Goal: Task Accomplishment & Management: Manage account settings

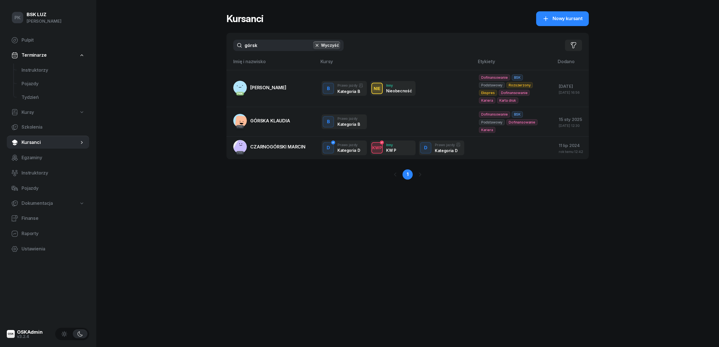
drag, startPoint x: 271, startPoint y: 38, endPoint x: 213, endPoint y: 47, distance: 58.9
click at [213, 47] on div "PK BSK LUZ Piotr Klimek Pulpit Terminarze Instruktorzy Pojazdy Tydzień Kursy Sz…" at bounding box center [359, 173] width 719 height 347
click at [269, 39] on div "górsk Wyczyść Filtruj" at bounding box center [407, 45] width 362 height 25
drag, startPoint x: 270, startPoint y: 42, endPoint x: 233, endPoint y: 44, distance: 37.1
click at [233, 44] on div "górsk Wyczyść Filtruj" at bounding box center [407, 45] width 362 height 25
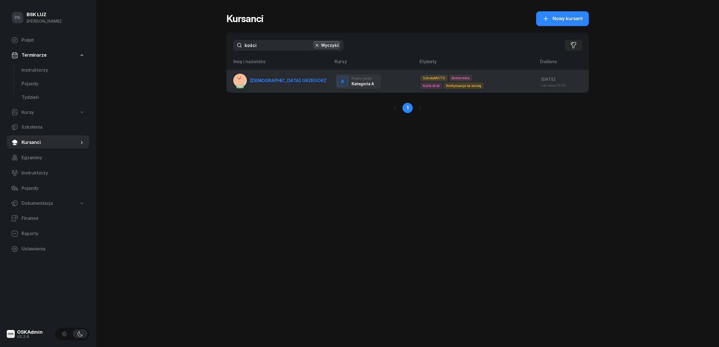
type input "kości"
click at [280, 84] on link "PKK KOŚCIÓŁEK GRZEGORZ" at bounding box center [279, 81] width 93 height 14
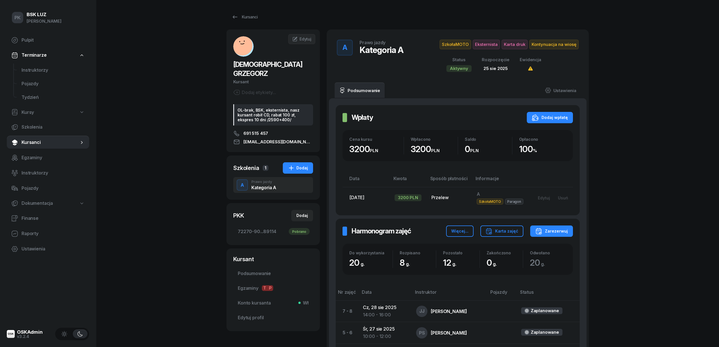
click at [188, 188] on div "PK BSK LUZ Piotr Klimek Pulpit Terminarze Instruktorzy Pojazdy Tydzień Kursy Sz…" at bounding box center [359, 296] width 719 height 592
click at [174, 278] on div "PK BSK LUZ Piotr Klimek Pulpit Terminarze Instruktorzy Pojazdy Tydzień Kursy Sz…" at bounding box center [359, 296] width 719 height 592
click at [41, 247] on span "Ustawienia" at bounding box center [53, 248] width 63 height 7
select select "06:00"
select select "22:00"
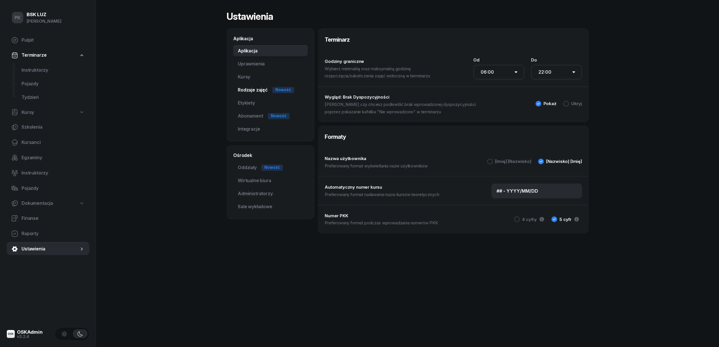
click at [249, 91] on link "Rodzaje zajęć Nowość" at bounding box center [270, 89] width 74 height 11
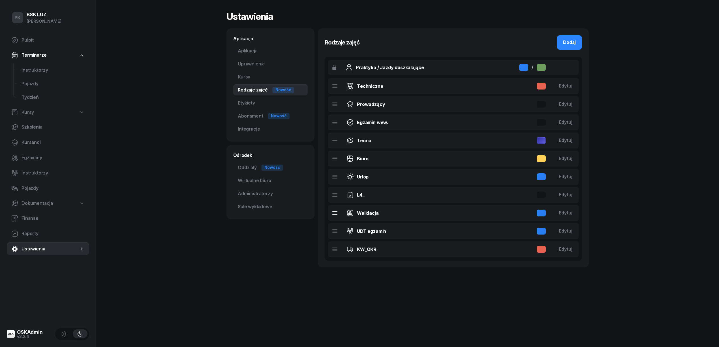
click at [400, 213] on div "Walidacja Edytuj" at bounding box center [453, 213] width 250 height 16
click at [566, 213] on div "Edytuj" at bounding box center [566, 212] width 14 height 7
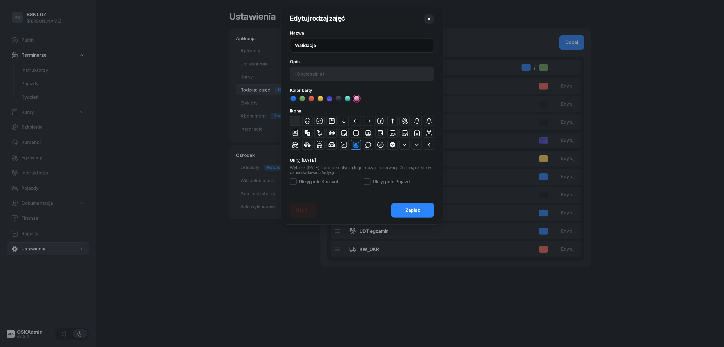
click at [326, 47] on input "Walidacja" at bounding box center [362, 45] width 144 height 15
click at [307, 145] on icon "button" at bounding box center [307, 144] width 7 height 7
click at [291, 122] on div "button" at bounding box center [295, 121] width 10 height 10
click at [314, 120] on button "button" at bounding box center [319, 121] width 10 height 10
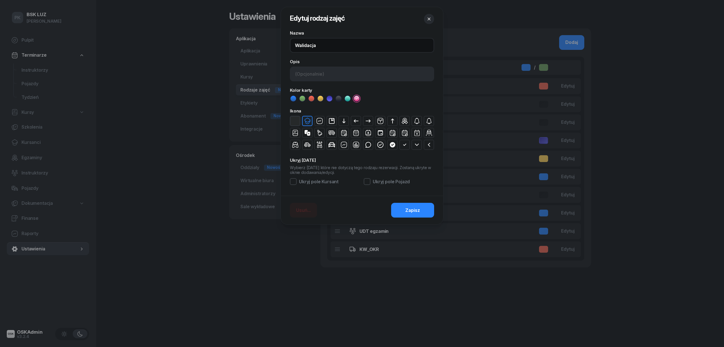
click at [332, 44] on input "Walidacja" at bounding box center [362, 45] width 144 height 15
type input "Walidacja partyka"
click at [392, 209] on button "Zapisz" at bounding box center [412, 210] width 43 height 15
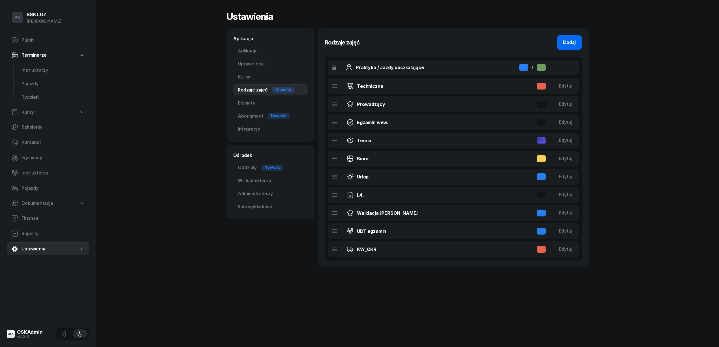
click at [563, 40] on div "Dodaj" at bounding box center [569, 42] width 13 height 7
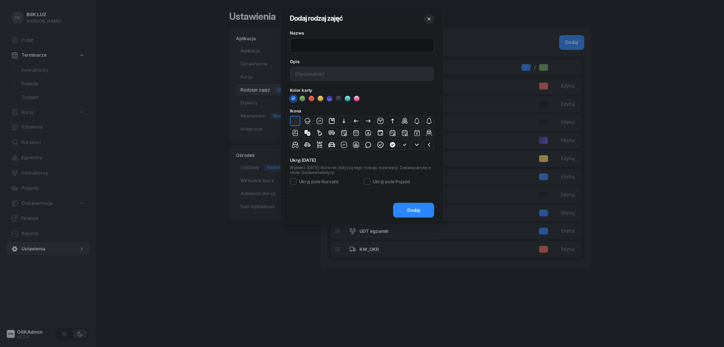
click at [317, 45] on input at bounding box center [362, 45] width 144 height 15
type input "Walidacja teoria"
click at [356, 96] on icon at bounding box center [357, 99] width 6 height 6
click at [307, 123] on icon "button" at bounding box center [307, 120] width 7 height 7
click at [405, 211] on button "Dodaj" at bounding box center [413, 210] width 41 height 15
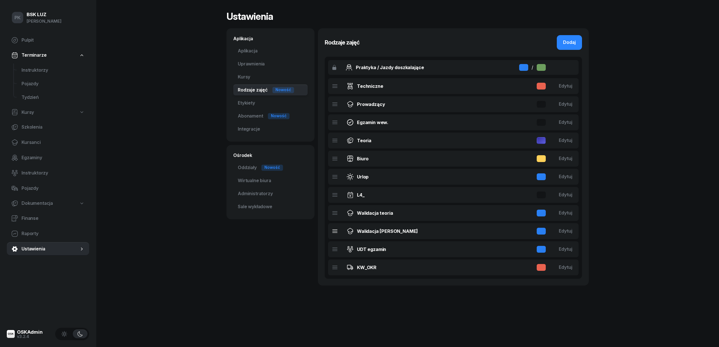
click at [351, 231] on icon at bounding box center [349, 230] width 5 height 4
click at [561, 231] on div "Edytuj" at bounding box center [566, 230] width 14 height 7
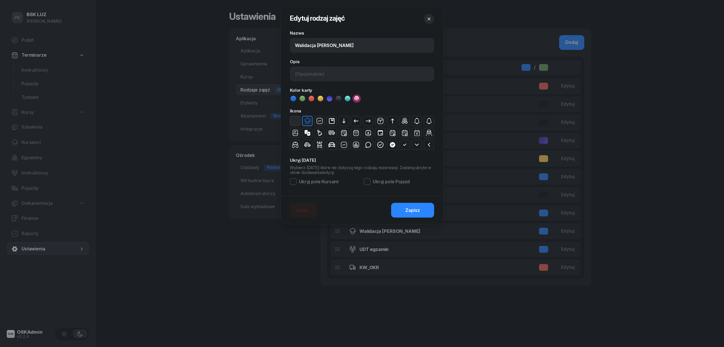
click at [307, 146] on icon "button" at bounding box center [307, 144] width 7 height 7
click at [409, 212] on span "Zapisz" at bounding box center [412, 210] width 15 height 7
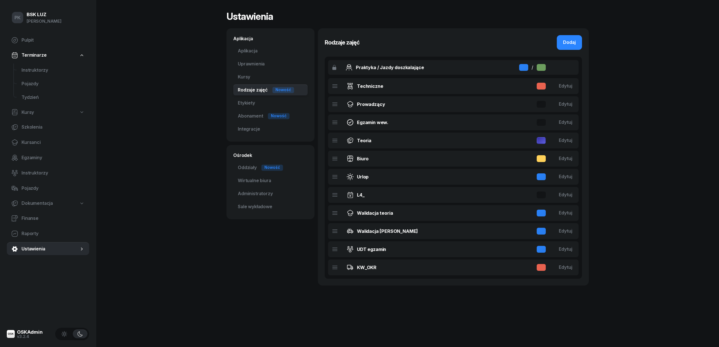
click at [280, 293] on div "Ustawienia Aplikacja Aplikacja Uprawnienia Kursy Rodzaje zajęć Nowość Etykiety …" at bounding box center [407, 148] width 362 height 297
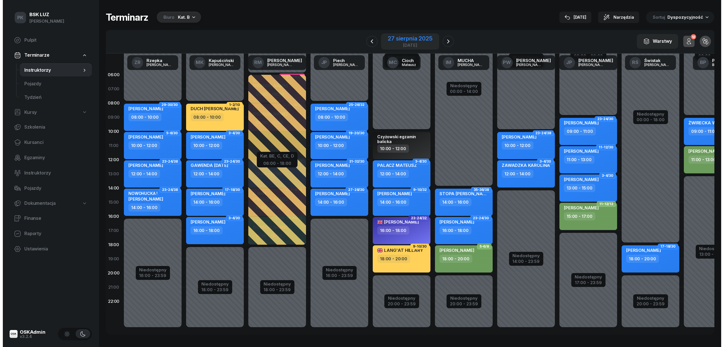
scroll to position [8, 0]
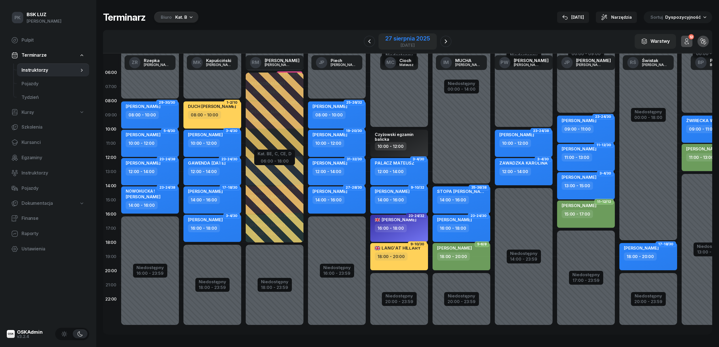
click at [398, 40] on div "27 sierpnia 2025" at bounding box center [407, 39] width 44 height 6
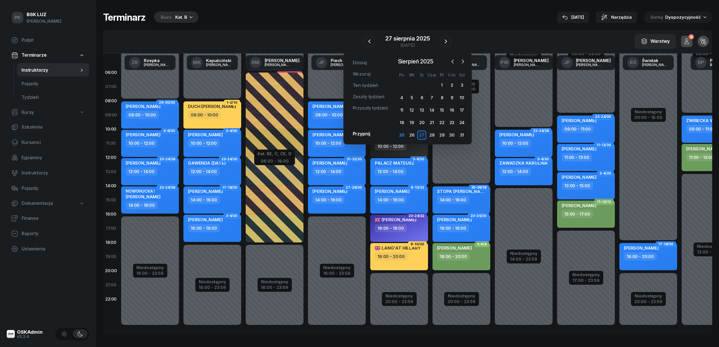
click at [418, 17] on div "Terminarz Biuro Kat. B [DATE] Narzędzia Sortuj Dyspozycyjność" at bounding box center [407, 17] width 609 height 12
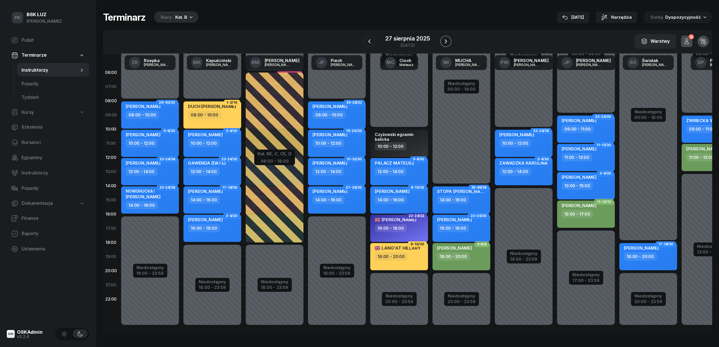
click at [444, 38] on icon "button" at bounding box center [445, 41] width 7 height 7
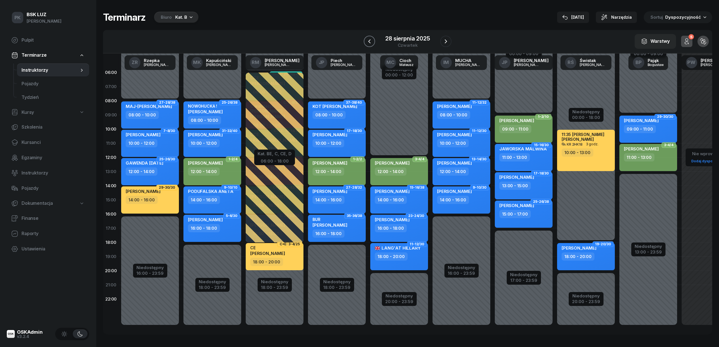
click at [367, 44] on icon "button" at bounding box center [369, 41] width 7 height 7
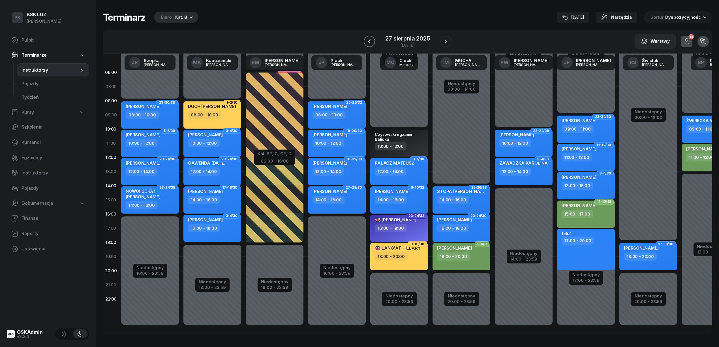
click at [368, 43] on icon "button" at bounding box center [369, 41] width 7 height 7
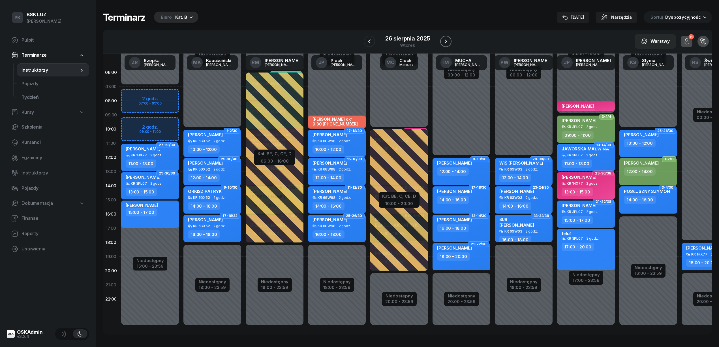
click at [444, 43] on icon "button" at bounding box center [445, 41] width 7 height 7
click at [445, 43] on icon "button" at bounding box center [446, 41] width 2 height 4
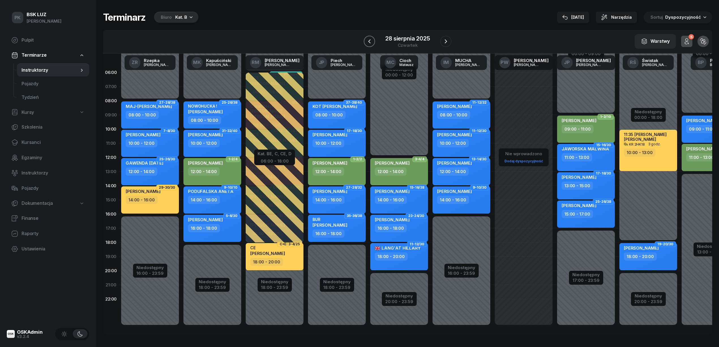
click at [370, 43] on icon "button" at bounding box center [369, 41] width 7 height 7
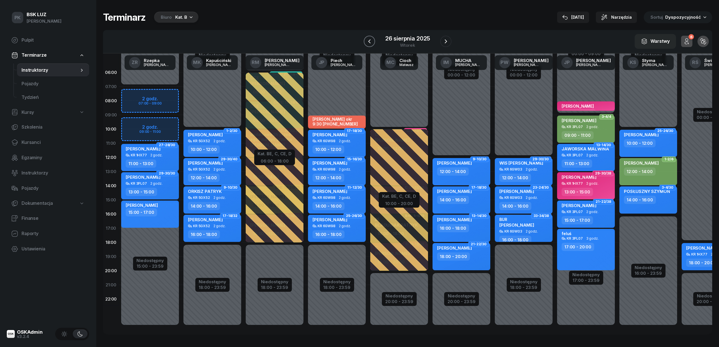
click at [370, 43] on icon "button" at bounding box center [369, 41] width 7 height 7
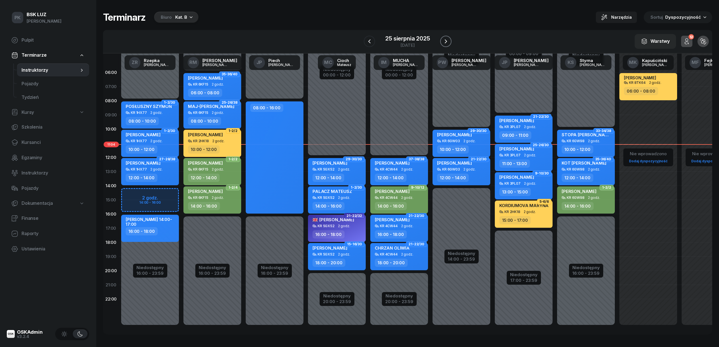
click at [445, 41] on icon "button" at bounding box center [445, 41] width 7 height 7
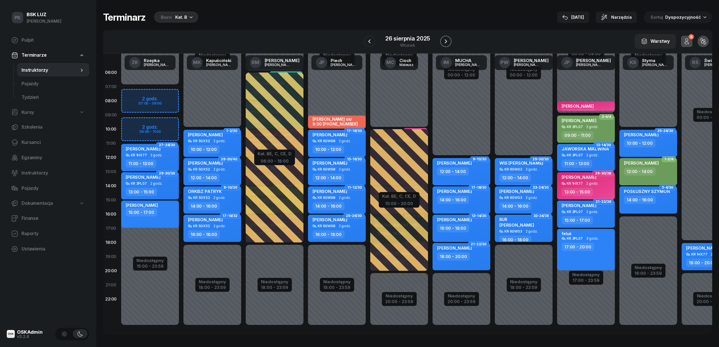
click at [442, 41] on icon "button" at bounding box center [445, 41] width 7 height 7
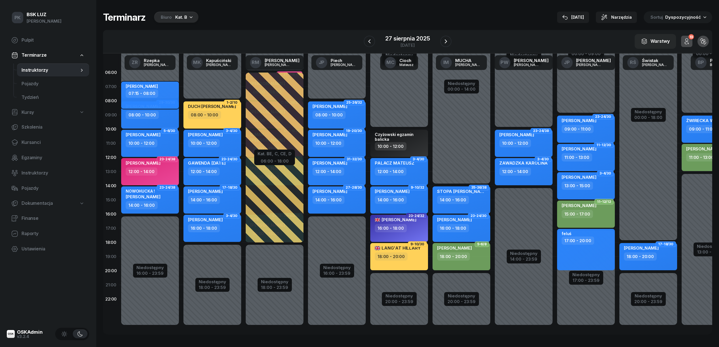
click at [159, 89] on div "07:15 - 08:00" at bounding box center [151, 93] width 50 height 8
select select "07"
select select "15"
select select "08"
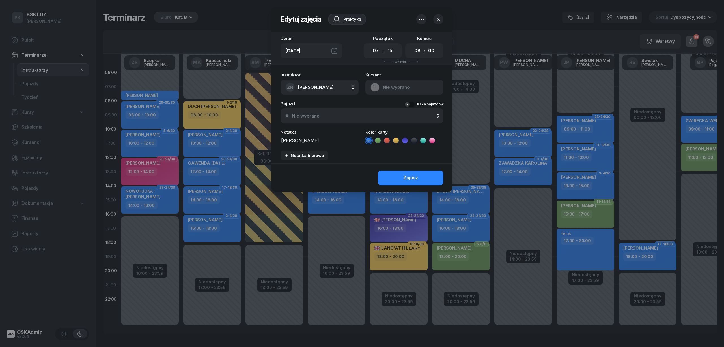
click at [423, 17] on icon "button" at bounding box center [421, 19] width 7 height 7
click at [400, 38] on div "Usuń" at bounding box center [400, 36] width 10 height 7
click at [422, 18] on icon "button" at bounding box center [421, 19] width 7 height 7
click at [423, 22] on icon "button" at bounding box center [421, 19] width 7 height 7
click at [392, 38] on link "Usuń" at bounding box center [419, 37] width 74 height 14
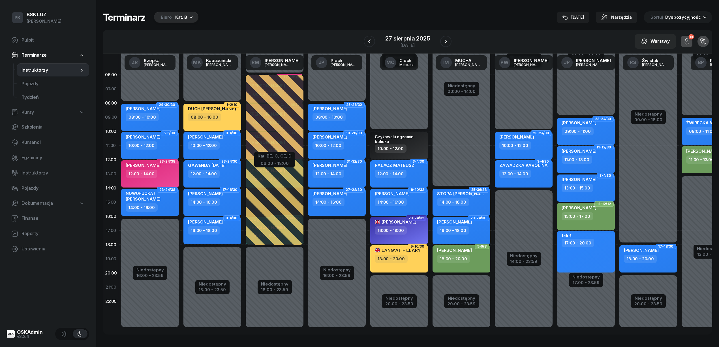
click at [181, 93] on div "Niedostępny 00:00 - 08:00 Niedostępny 16:00 - 23:59 29-30/30 PALKO MAKSYM 08:00…" at bounding box center [212, 202] width 62 height 269
select select "07"
select select "08"
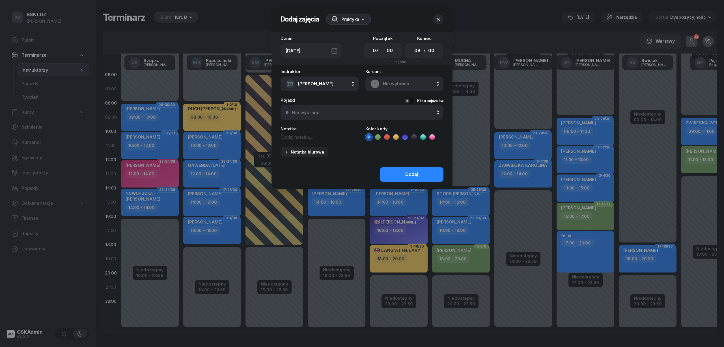
click at [353, 16] on span "Praktyka" at bounding box center [351, 19] width 18 height 7
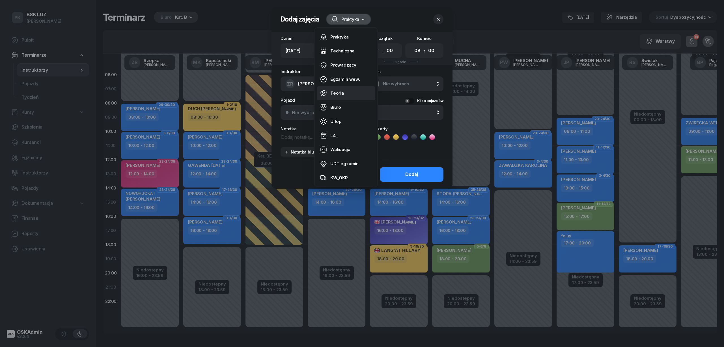
click at [345, 91] on link "Teoria" at bounding box center [346, 93] width 59 height 14
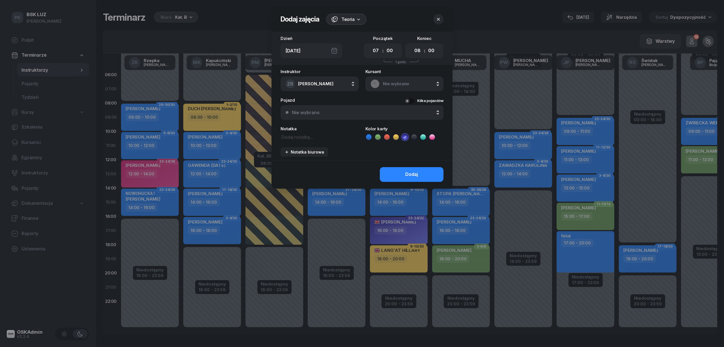
click at [433, 135] on icon at bounding box center [433, 137] width 6 height 6
click at [285, 137] on textarea at bounding box center [320, 136] width 78 height 7
type textarea "[PERSON_NAME], [PERSON_NAME]"
click at [418, 51] on select "00 01 02 03 04 05 06 07 08 09 10 11 12 13 14 15 16 17 18 19 20 21 22 23" at bounding box center [417, 51] width 11 height 12
select select "07"
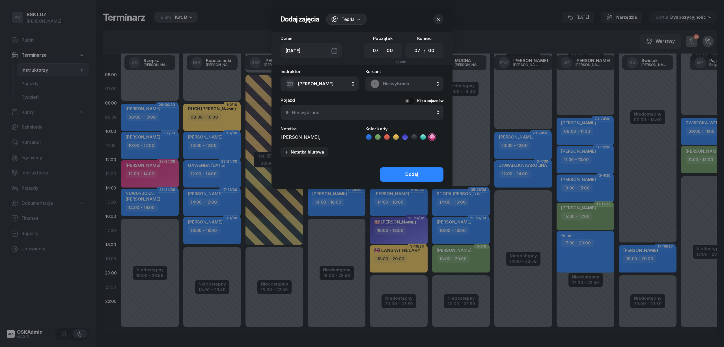
click at [412, 45] on select "00 01 02 03 04 05 06 07 08 09 10 11 12 13 14 15 16 17 18 19 20 21 22 23" at bounding box center [417, 51] width 11 height 12
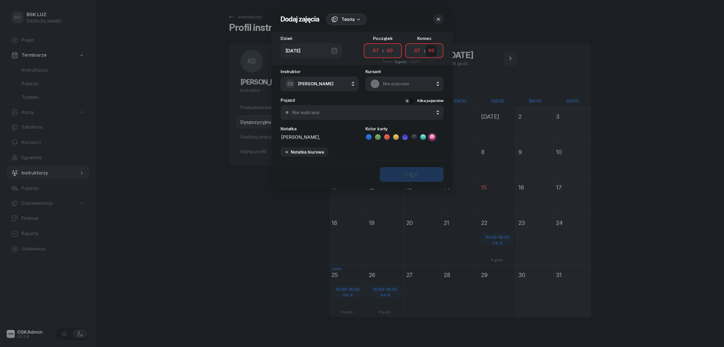
click at [434, 51] on select "00 05 10 15 20 25 30 35 40 45 50 55" at bounding box center [431, 51] width 11 height 12
select select "45"
click at [426, 45] on select "00 05 10 15 20 25 30 35 40 45 50 55" at bounding box center [431, 51] width 11 height 12
click at [236, 16] on div at bounding box center [362, 173] width 724 height 347
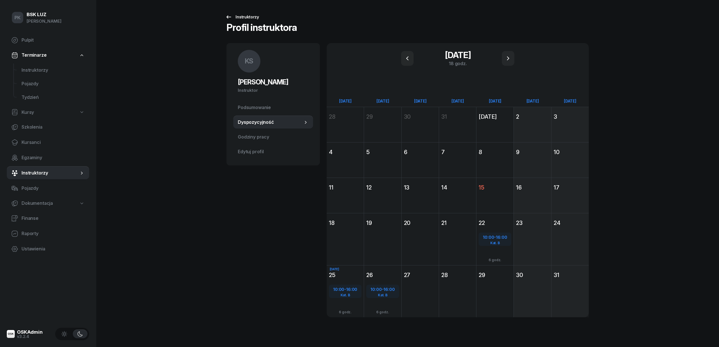
click at [235, 18] on div "Instruktorzy" at bounding box center [242, 17] width 34 height 7
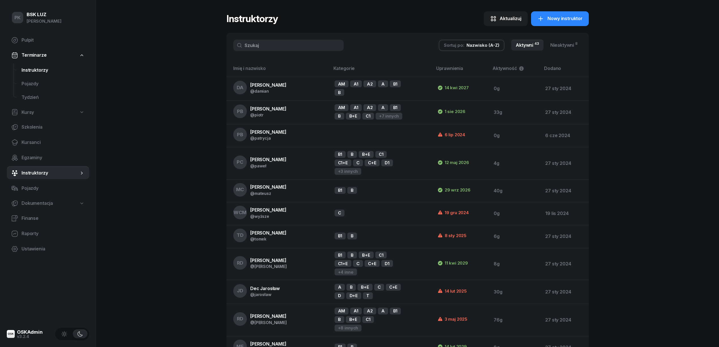
click at [39, 70] on span "Instruktorzy" at bounding box center [53, 69] width 63 height 7
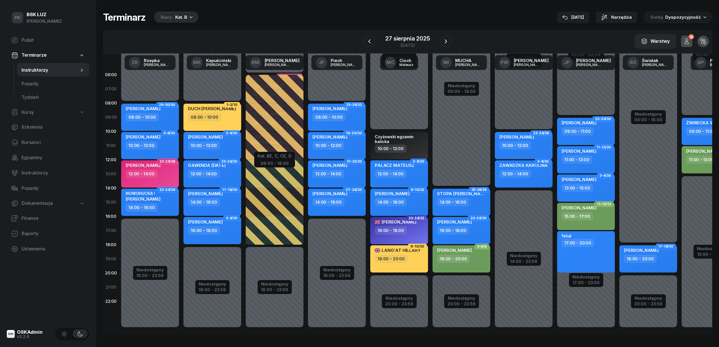
click at [181, 94] on div "Niedostępny 00:00 - 08:00 Niedostępny 16:00 - 23:59 29-30/30 PALKO MAKSYM 08:00…" at bounding box center [212, 202] width 62 height 269
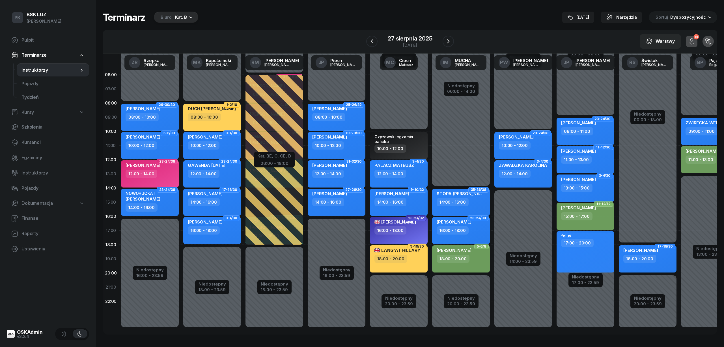
select select "07"
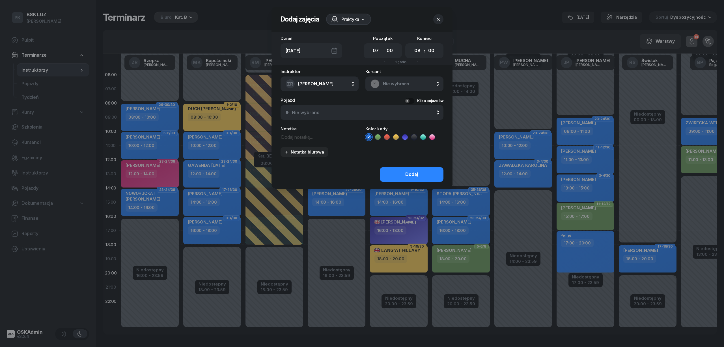
click at [340, 17] on div "Praktyka" at bounding box center [345, 19] width 28 height 7
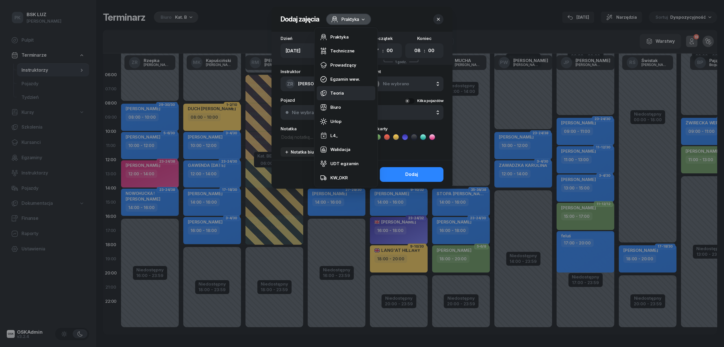
click at [339, 94] on div "Teoria" at bounding box center [337, 92] width 14 height 7
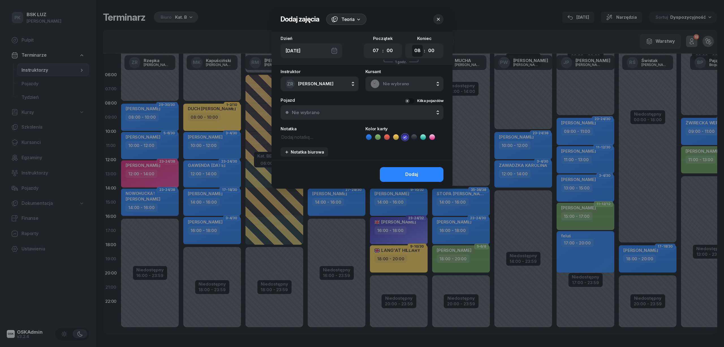
click at [419, 53] on select "00 01 02 03 04 05 06 07 08 09 10 11 12 13 14 15 16 17 18 19 20 21 22 23" at bounding box center [417, 51] width 11 height 12
select select "07"
click at [412, 45] on select "00 01 02 03 04 05 06 07 08 09 10 11 12 13 14 15 16 17 18 19 20 21 22 23" at bounding box center [417, 51] width 11 height 12
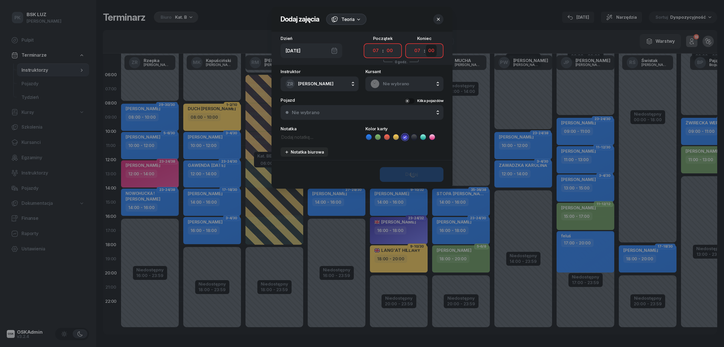
drag, startPoint x: 432, startPoint y: 51, endPoint x: 431, endPoint y: 56, distance: 4.6
click at [432, 51] on select "00 05 10 15 20 25 30 35 40 45 50 55" at bounding box center [431, 51] width 11 height 12
select select "45"
click at [426, 45] on select "00 05 10 15 20 25 30 35 40 45 50 55" at bounding box center [431, 51] width 11 height 12
click at [435, 135] on icon at bounding box center [433, 137] width 6 height 6
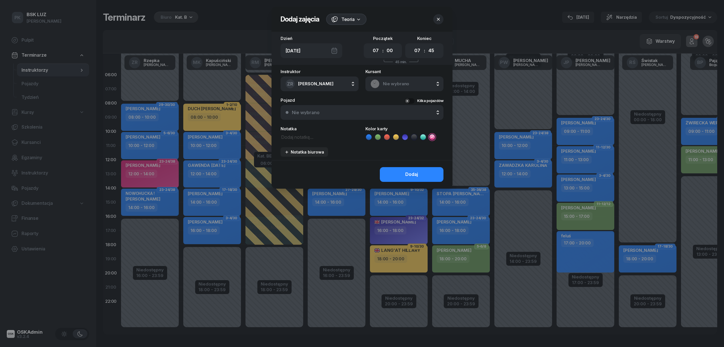
drag, startPoint x: 305, startPoint y: 135, endPoint x: 294, endPoint y: 138, distance: 11.7
click at [305, 136] on textarea at bounding box center [320, 136] width 78 height 7
type textarea "[PERSON_NAME], [PERSON_NAME]"
click at [395, 172] on button "Dodaj" at bounding box center [412, 174] width 64 height 15
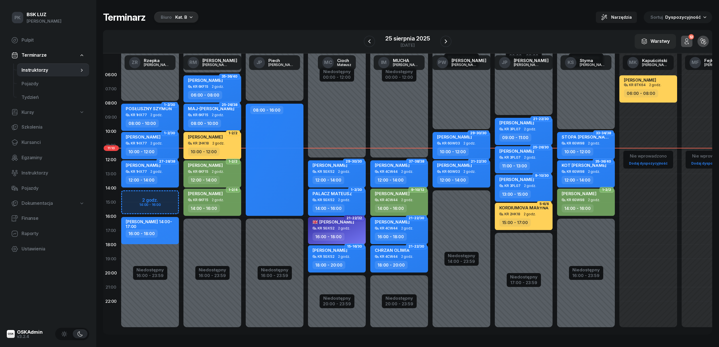
click at [456, 37] on div "W Wybierz AK [PERSON_NAME] BP [PERSON_NAME] DP [PERSON_NAME] GS [PERSON_NAME] I…" at bounding box center [407, 41] width 609 height 23
click at [449, 42] on button "button" at bounding box center [445, 41] width 11 height 11
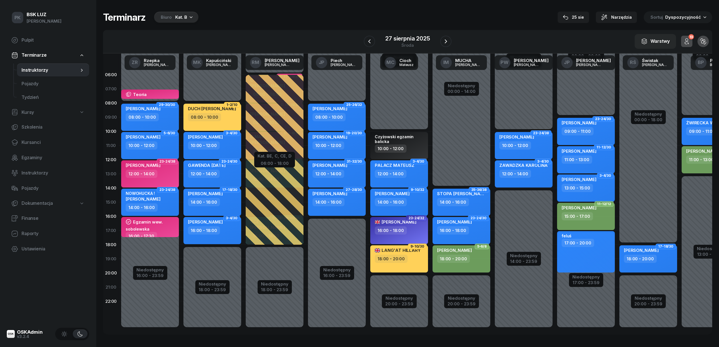
click at [223, 204] on div "14:00 - 16:00" at bounding box center [213, 202] width 50 height 8
select select "14"
select select "16"
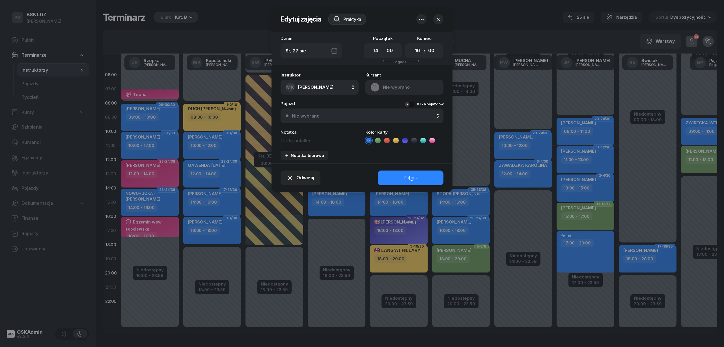
click at [304, 87] on span "[PERSON_NAME]" at bounding box center [315, 86] width 35 height 5
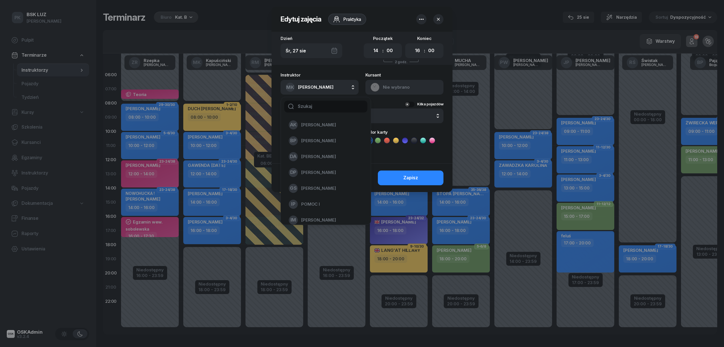
click at [305, 108] on input "text" at bounding box center [325, 106] width 83 height 12
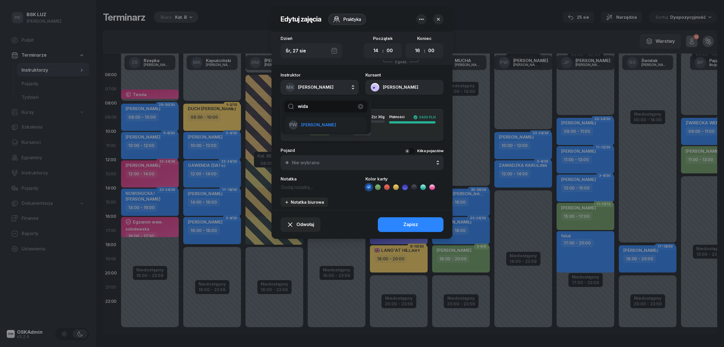
type input "wida"
click at [330, 127] on span "[PERSON_NAME]" at bounding box center [318, 124] width 35 height 7
click at [390, 224] on div "Odwołaj Zapisz" at bounding box center [362, 224] width 181 height 29
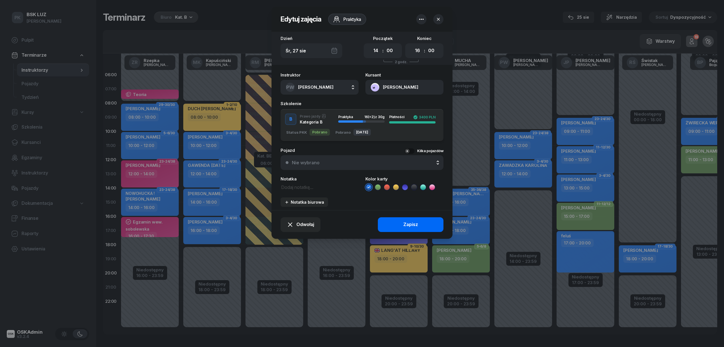
click at [387, 221] on button "Zapisz" at bounding box center [411, 224] width 66 height 15
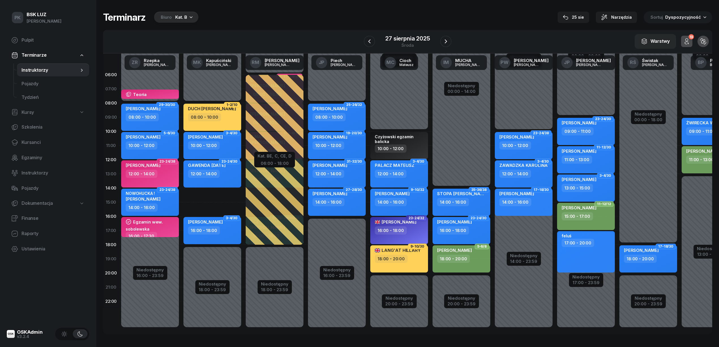
click at [168, 207] on div "14:00 - 16:00" at bounding box center [151, 207] width 50 height 8
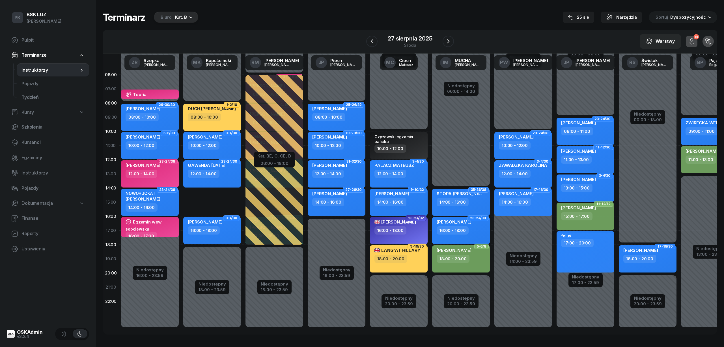
select select "14"
select select "16"
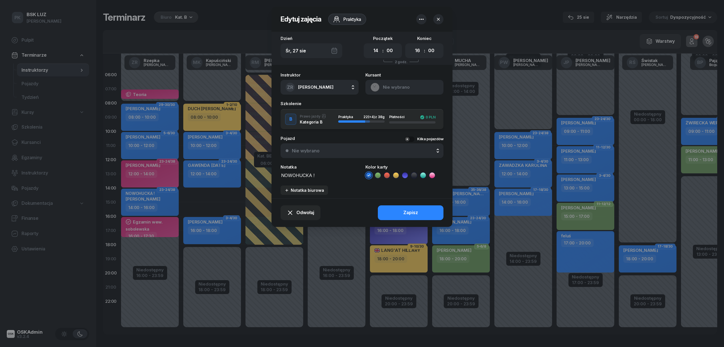
click at [314, 87] on span "[PERSON_NAME]" at bounding box center [315, 86] width 35 height 5
type input "kapu"
click at [319, 122] on span "Kapuściński Marek" at bounding box center [318, 124] width 35 height 7
click at [406, 213] on div "Odwołaj Zapisz" at bounding box center [362, 212] width 181 height 29
click at [421, 216] on button "Zapisz" at bounding box center [411, 212] width 66 height 15
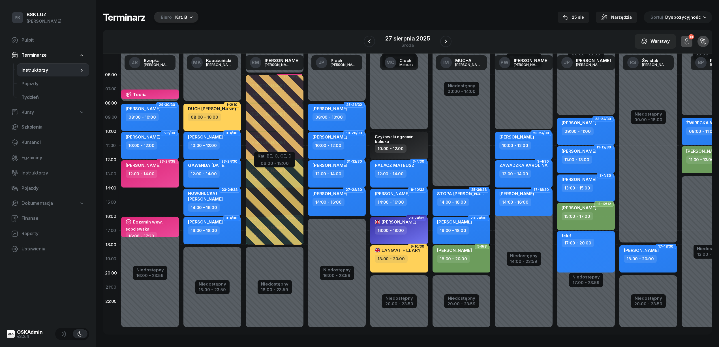
click at [533, 198] on div "14:00 - 16:00" at bounding box center [524, 202] width 50 height 8
select select "14"
select select "16"
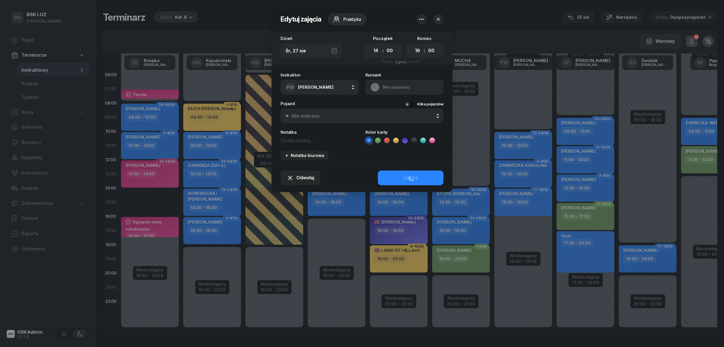
click at [331, 88] on span "[PERSON_NAME]" at bounding box center [315, 86] width 35 height 5
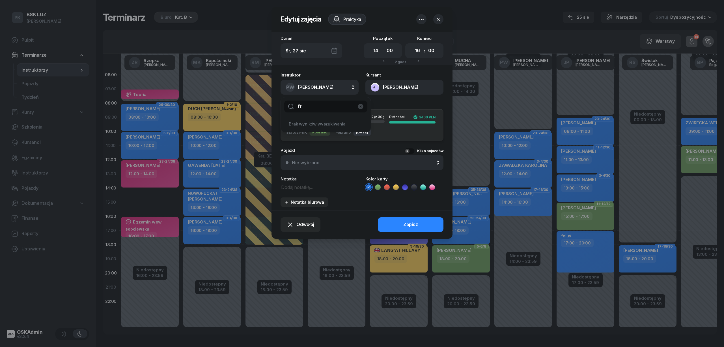
type input "f"
type input "rzepka"
click at [323, 125] on span "[PERSON_NAME]" at bounding box center [318, 124] width 35 height 7
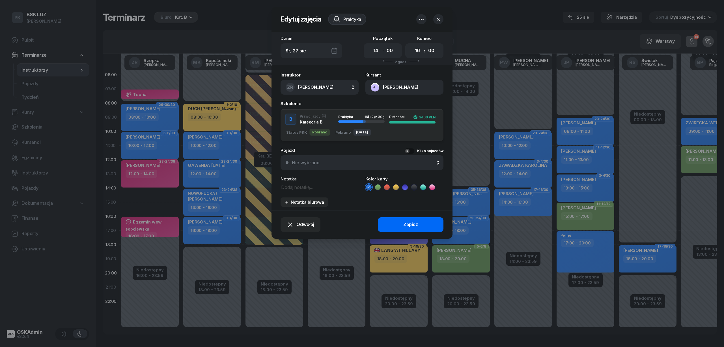
click at [400, 219] on button "Zapisz" at bounding box center [411, 224] width 66 height 15
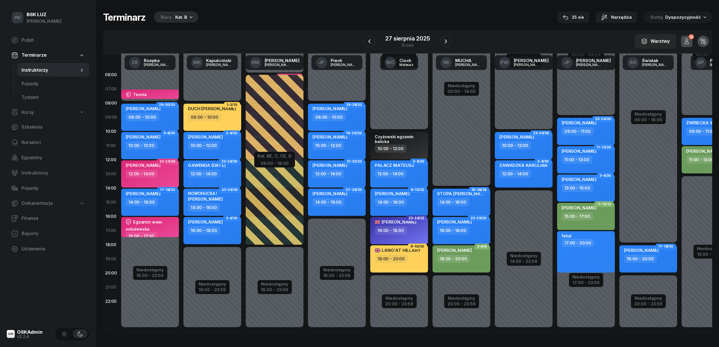
click at [223, 200] on span "NATALIA BORKOWSKA" at bounding box center [205, 198] width 35 height 5
select select "14"
select select "16"
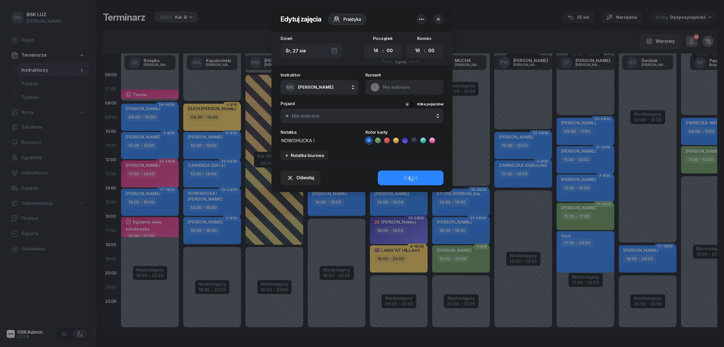
click at [432, 139] on icon at bounding box center [433, 141] width 6 height 6
click at [420, 175] on div "Odwołaj Zapisz" at bounding box center [362, 177] width 181 height 29
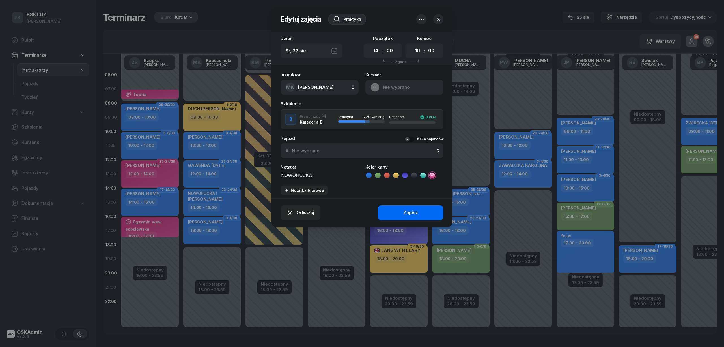
click at [405, 212] on div "Zapisz" at bounding box center [410, 212] width 15 height 7
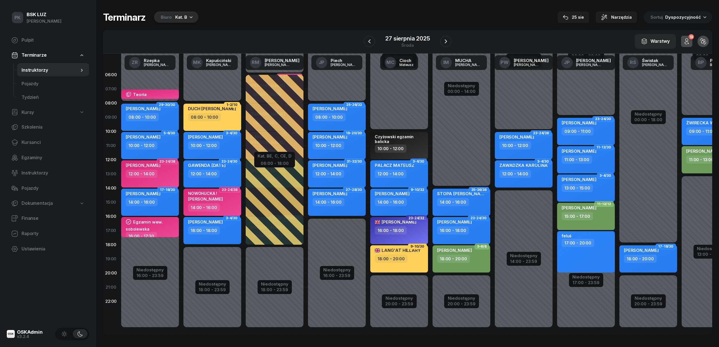
click at [227, 208] on div "14:00 - 16:00" at bounding box center [213, 207] width 50 height 8
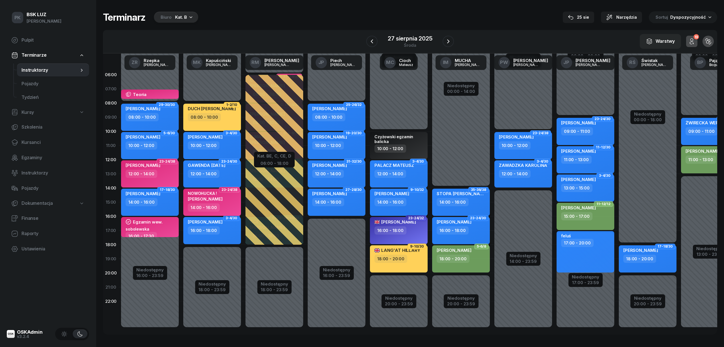
select select "14"
select select "16"
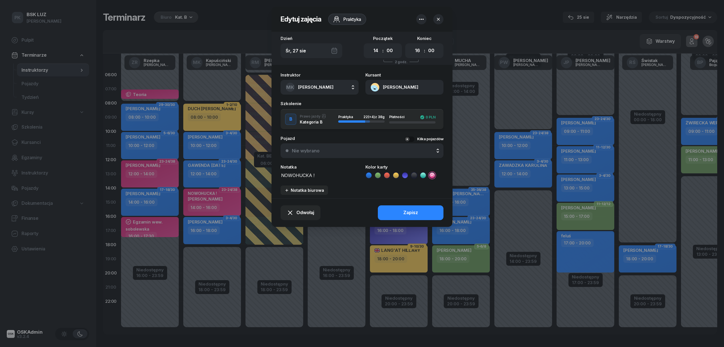
click at [300, 165] on div "Notatka" at bounding box center [320, 167] width 78 height 4
click at [283, 175] on textarea "NOWOHUCKA !" at bounding box center [320, 174] width 78 height 7
click at [281, 175] on textarea "NOWOHUCKA !" at bounding box center [320, 174] width 78 height 7
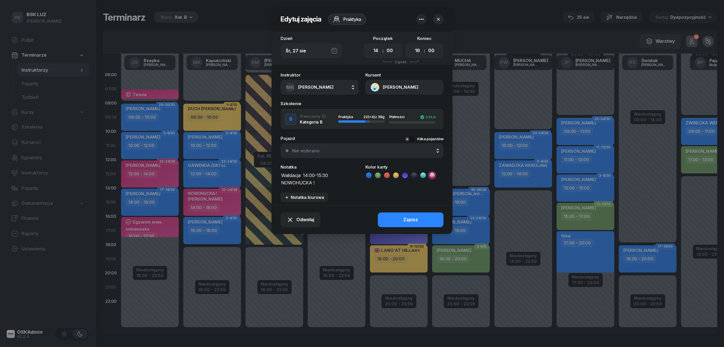
click at [278, 181] on div "Instruktor MK Kapuściński Marek AK Koryciński Artur BP Pająk Bogusław DA Arenda…" at bounding box center [362, 137] width 181 height 136
click at [281, 183] on textarea "Walidacja 14:00-15:30 NOWOHUCKA !" at bounding box center [320, 178] width 78 height 14
type textarea "Walidacja 14:00-15:30 NOWOHUCKA !"
click at [411, 220] on div "Zapisz" at bounding box center [410, 219] width 15 height 7
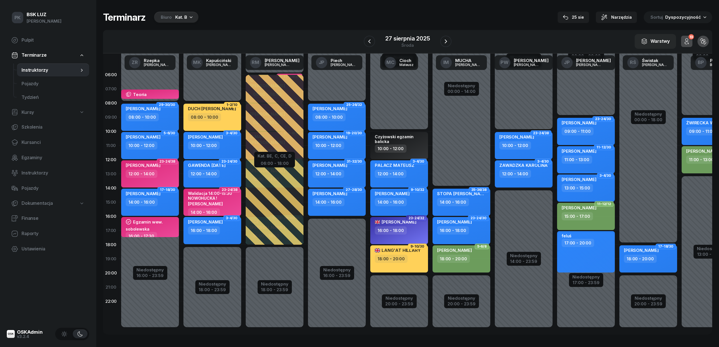
click at [243, 92] on div "Niedostępny 00:00 - 08:00 Niedostępny 18:00 - 23:59 1-2/10 DUCH KAROLINA 08:00 …" at bounding box center [274, 202] width 62 height 269
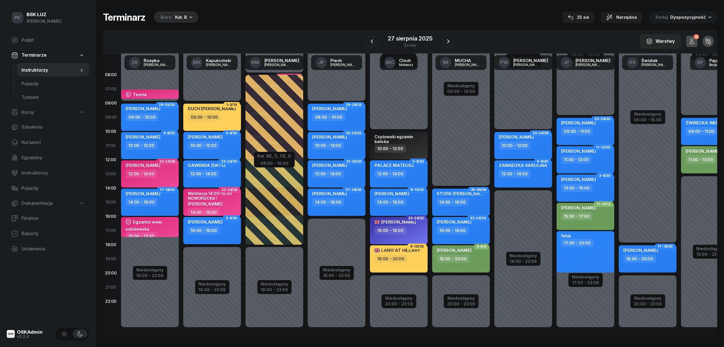
select select "07"
select select "08"
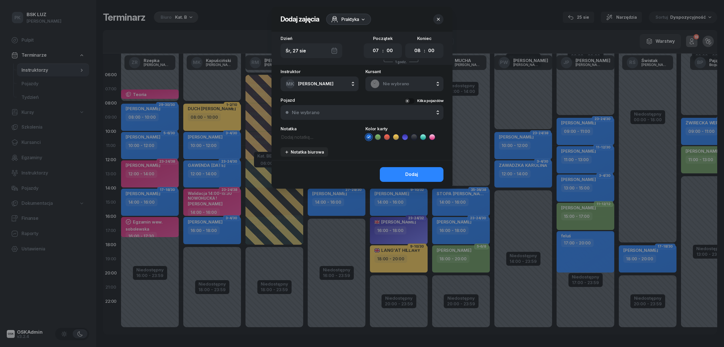
click at [357, 16] on span "Praktyka" at bounding box center [351, 19] width 18 height 7
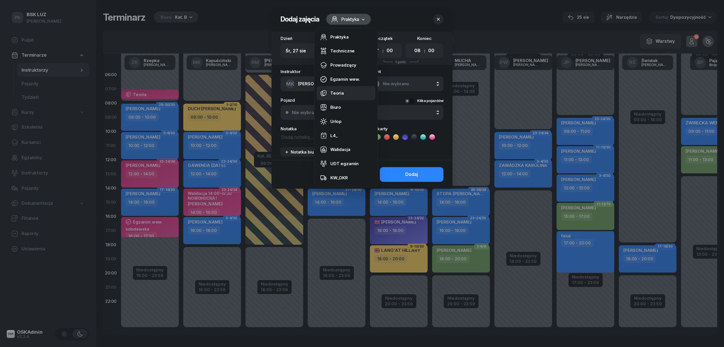
click at [339, 93] on div "Teoria" at bounding box center [337, 92] width 14 height 7
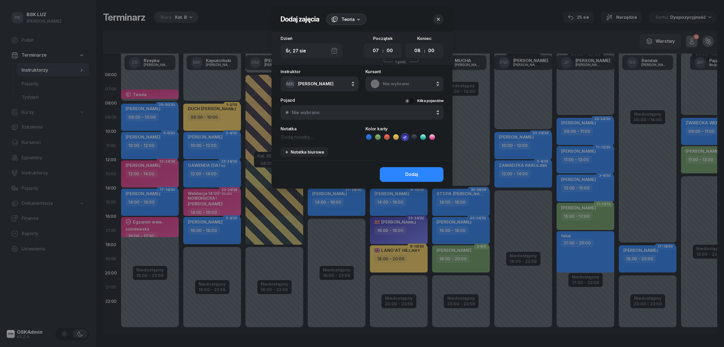
click at [432, 138] on icon at bounding box center [433, 137] width 6 height 6
click at [300, 139] on textarea at bounding box center [320, 136] width 78 height 7
type textarea "Borkowska"
click at [419, 50] on select "00 01 02 03 04 05 06 07 08 09 10 11 12 13 14 15 16 17 18 19 20 21 22 23" at bounding box center [417, 51] width 11 height 12
select select "07"
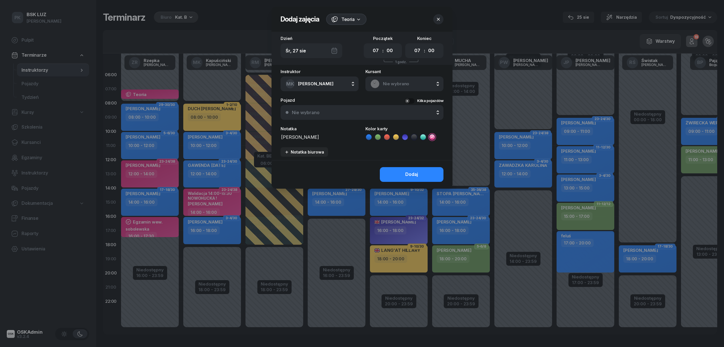
click at [412, 45] on select "00 01 02 03 04 05 06 07 08 09 10 11 12 13 14 15 16 17 18 19 20 21 22 23" at bounding box center [417, 51] width 11 height 12
click at [434, 49] on select "00 05 10 15 20 25 30 35 40 45 50 55" at bounding box center [431, 51] width 11 height 12
select select "45"
click at [426, 45] on select "00 05 10 15 20 25 30 35 40 45 50 55" at bounding box center [431, 51] width 11 height 12
click at [429, 174] on button "Dodaj" at bounding box center [412, 174] width 64 height 15
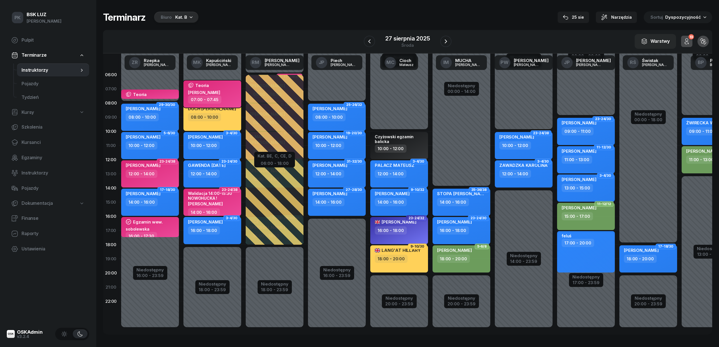
click at [216, 93] on div "Teoria Borkowska" at bounding box center [213, 89] width 50 height 13
select select "07"
select select "45"
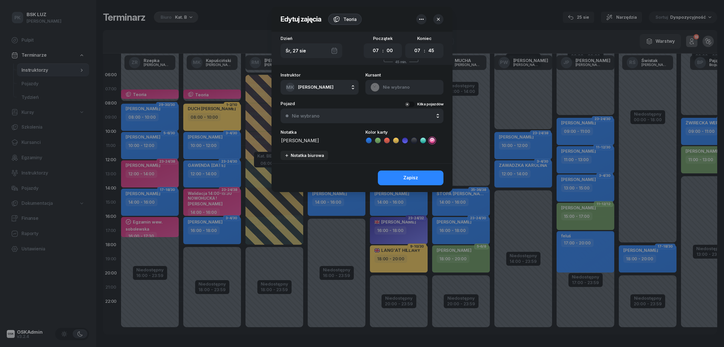
click at [216, 93] on div at bounding box center [362, 173] width 724 height 347
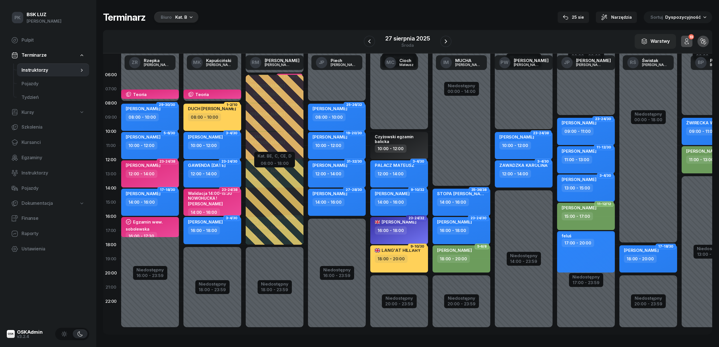
click at [288, 19] on div "Terminarz Biuro Kat. B 25 sie Narzędzia Sortuj Dyspozycyjność" at bounding box center [407, 17] width 609 height 12
click at [227, 92] on div "Teoria Borkowska" at bounding box center [213, 89] width 50 height 13
select select "07"
select select "45"
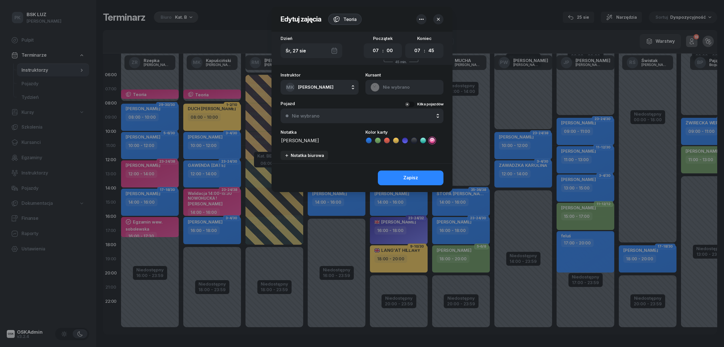
click at [227, 92] on div at bounding box center [362, 173] width 724 height 347
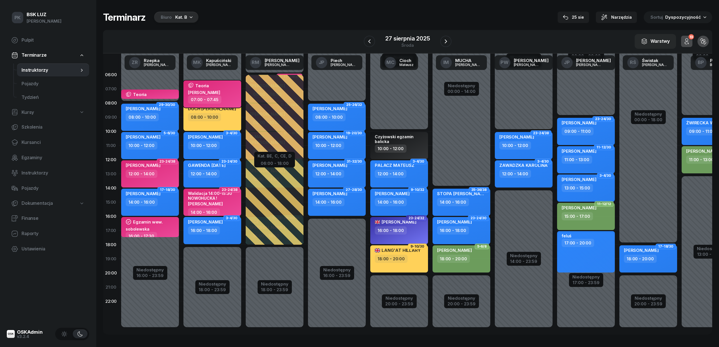
click at [227, 92] on div "Teoria Borkowska" at bounding box center [213, 89] width 50 height 13
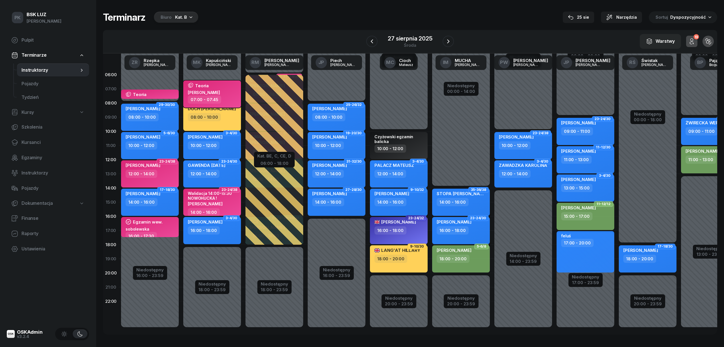
select select "07"
select select "45"
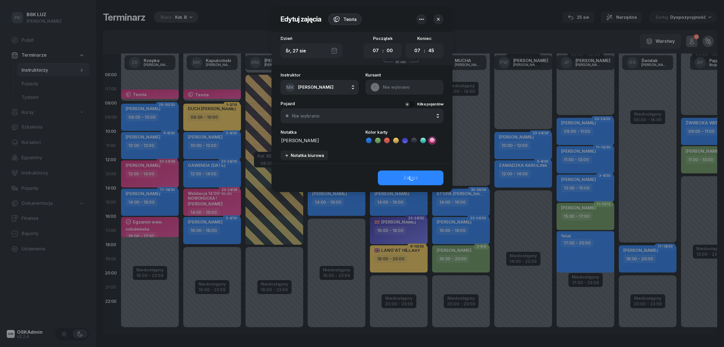
drag, startPoint x: 326, startPoint y: 143, endPoint x: 257, endPoint y: 139, distance: 68.9
click at [257, 139] on div "Edytuj zajęcia Teoria Dzień Śr, 27 sie Początek 00 01 02 03 04 05 06 07 08 09 1…" at bounding box center [362, 173] width 724 height 347
drag, startPoint x: 288, startPoint y: 143, endPoint x: 218, endPoint y: 90, distance: 88.0
click at [218, 90] on div at bounding box center [362, 173] width 724 height 347
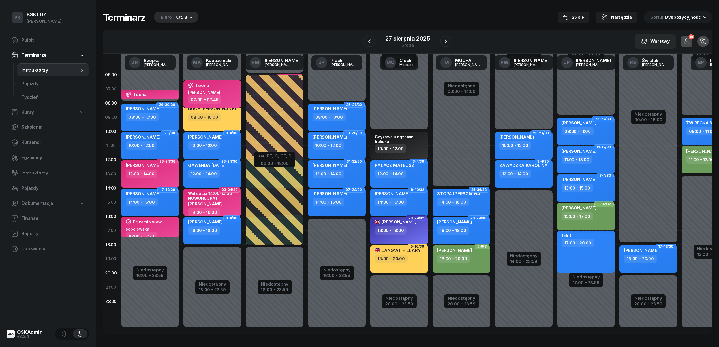
click at [202, 93] on div "Borkowska" at bounding box center [204, 92] width 32 height 5
select select "07"
select select "45"
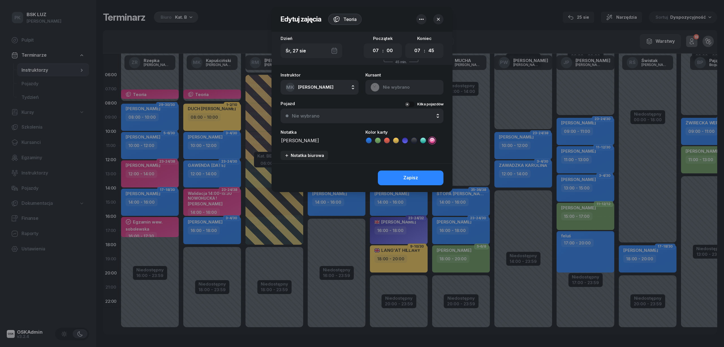
click at [288, 139] on textarea "Borkowska" at bounding box center [320, 139] width 78 height 7
click at [423, 17] on icon "button" at bounding box center [421, 19] width 7 height 7
click at [406, 37] on link "Usuń" at bounding box center [419, 37] width 74 height 14
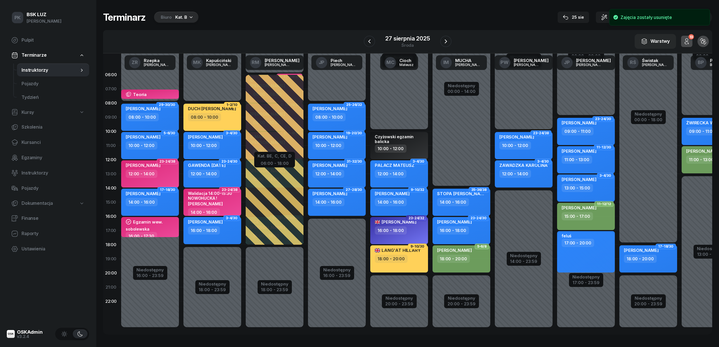
click at [243, 95] on div "Niedostępny 00:00 - 08:00 Niedostępny 18:00 - 23:59 1-2/10 DUCH KAROLINA 08:00 …" at bounding box center [274, 202] width 62 height 269
select select "07"
select select "08"
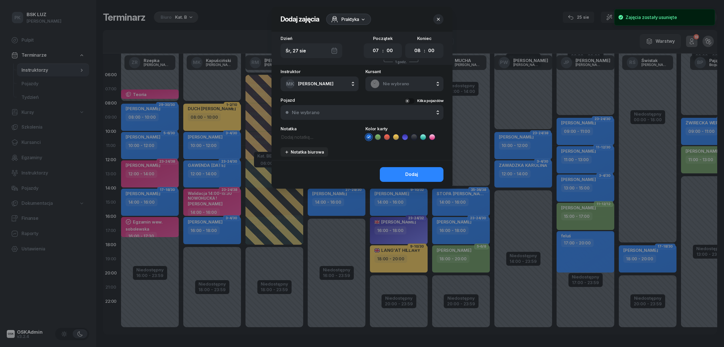
click at [348, 18] on span "Praktyka" at bounding box center [351, 19] width 18 height 7
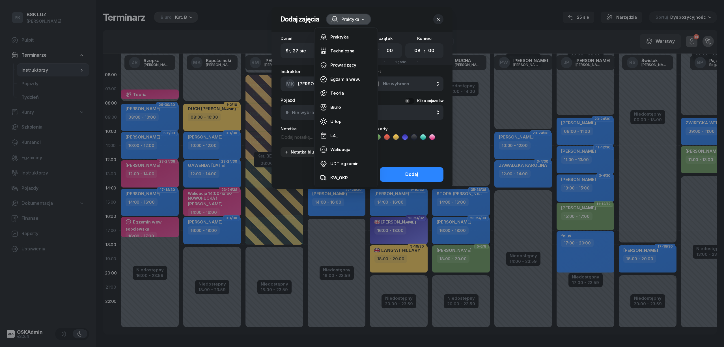
click at [385, 7] on header "Dodaj zajęcia Praktyka" at bounding box center [362, 19] width 181 height 25
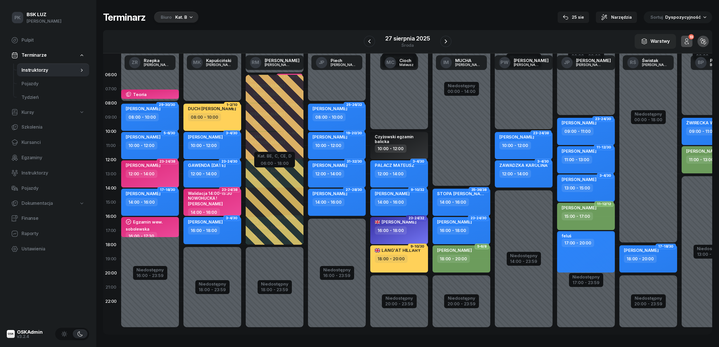
click at [243, 94] on div "Niedostępny 00:00 - 08:00 Niedostępny 18:00 - 23:59 1-2/10 DUCH KAROLINA 08:00 …" at bounding box center [274, 202] width 62 height 269
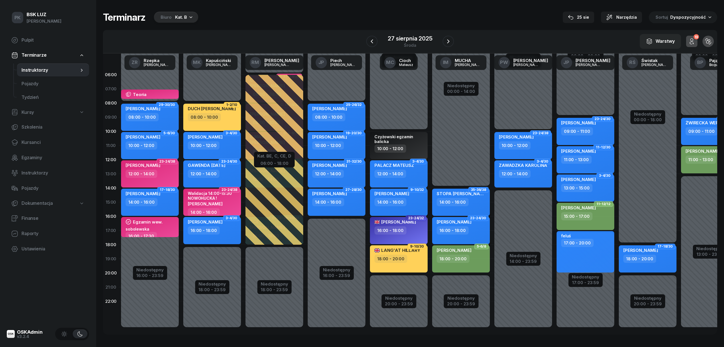
select select "07"
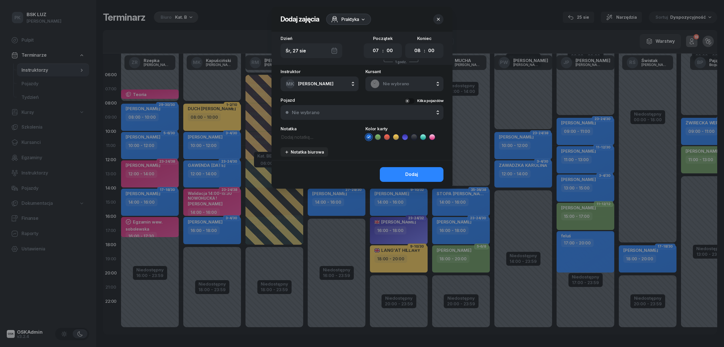
click at [366, 21] on icon at bounding box center [363, 19] width 6 height 6
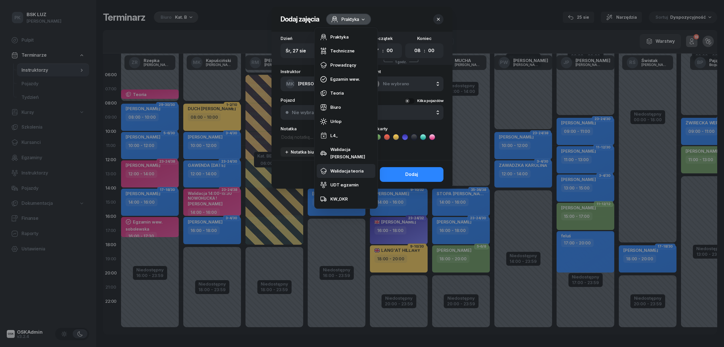
click at [350, 167] on div "Walidacja teoria" at bounding box center [346, 170] width 33 height 7
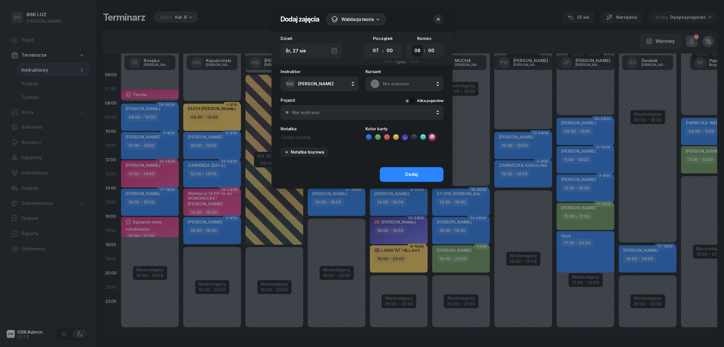
click at [419, 50] on select "00 01 02 03 04 05 06 07 08 09 10 11 12 13 14 15 16 17 18 19 20 21 22 23" at bounding box center [417, 51] width 11 height 12
select select "07"
click at [412, 45] on select "00 01 02 03 04 05 06 07 08 09 10 11 12 13 14 15 16 17 18 19 20 21 22 23" at bounding box center [417, 51] width 11 height 12
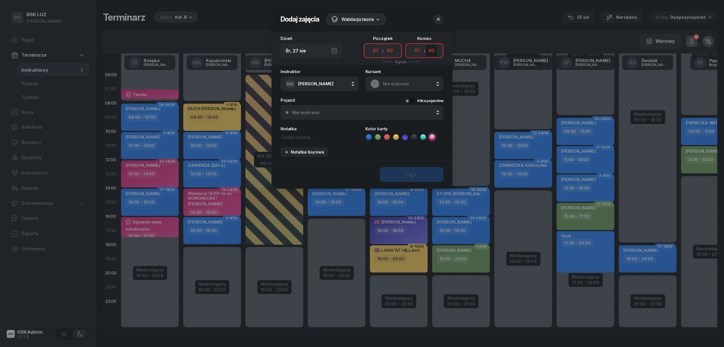
click at [435, 49] on select "00 05 10 15 20 25 30 35 40 45 50 55" at bounding box center [431, 51] width 11 height 12
select select "45"
click at [426, 45] on select "00 05 10 15 20 25 30 35 40 45 50 55" at bounding box center [431, 51] width 11 height 12
click at [299, 133] on textarea at bounding box center [320, 136] width 78 height 7
paste textarea "Borkowska"
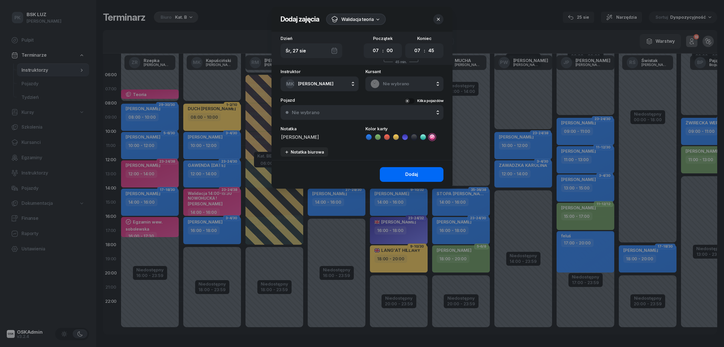
type textarea "Borkowska"
click at [415, 169] on button "Dodaj" at bounding box center [412, 174] width 64 height 15
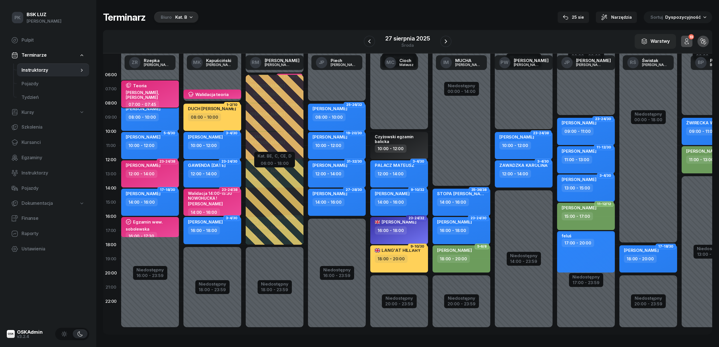
click at [153, 92] on div "Sobolewska, Forgiel" at bounding box center [151, 95] width 50 height 10
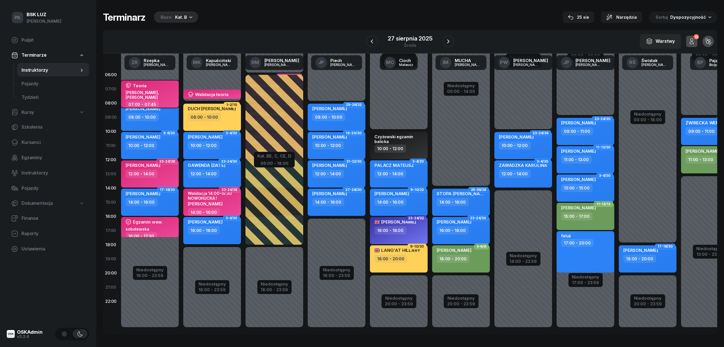
select select "07"
select select "45"
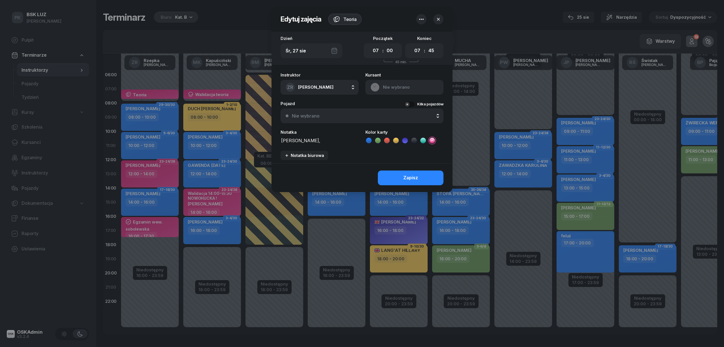
click at [153, 92] on div at bounding box center [362, 173] width 724 height 347
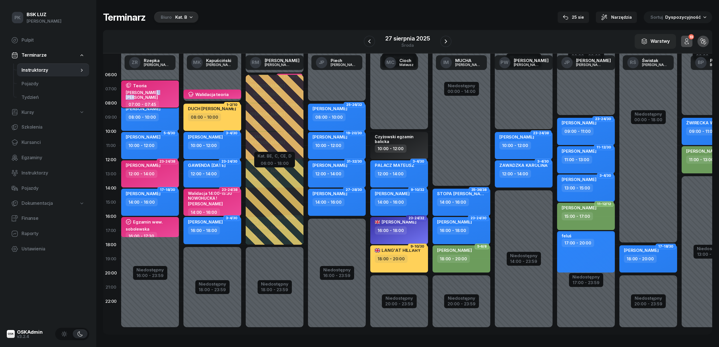
click at [153, 92] on div "Sobolewska, Forgiel" at bounding box center [151, 95] width 50 height 10
select select "07"
select select "45"
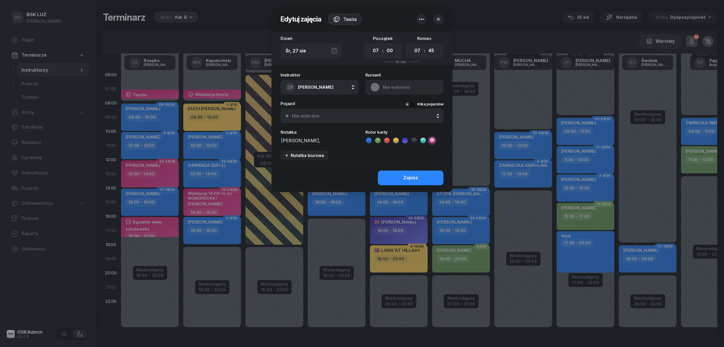
drag, startPoint x: 327, startPoint y: 141, endPoint x: 291, endPoint y: 140, distance: 35.1
click at [279, 138] on div "Instruktor ZR Rzepka Zdzisław AK Koryciński Artur BP Pająk Bogusław DA Arendarc…" at bounding box center [362, 116] width 181 height 94
click at [422, 16] on icon "button" at bounding box center [421, 19] width 7 height 7
click at [407, 37] on link "Usuń" at bounding box center [419, 37] width 74 height 14
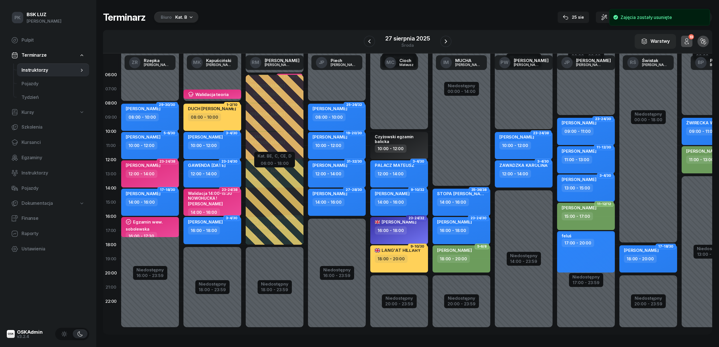
click at [181, 92] on div "Niedostępny 00:00 - 08:00 Niedostępny 16:00 - 23:59 29-30/30 PALKO MAKSYM 08:00…" at bounding box center [212, 202] width 62 height 269
select select "07"
select select "08"
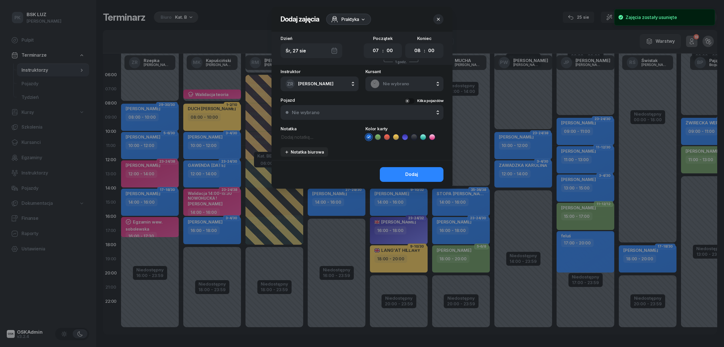
click at [362, 22] on icon at bounding box center [363, 19] width 6 height 6
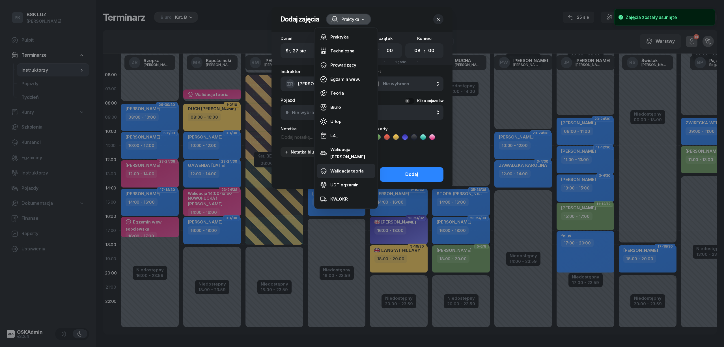
click at [347, 167] on div "Walidacja teoria" at bounding box center [346, 170] width 33 height 7
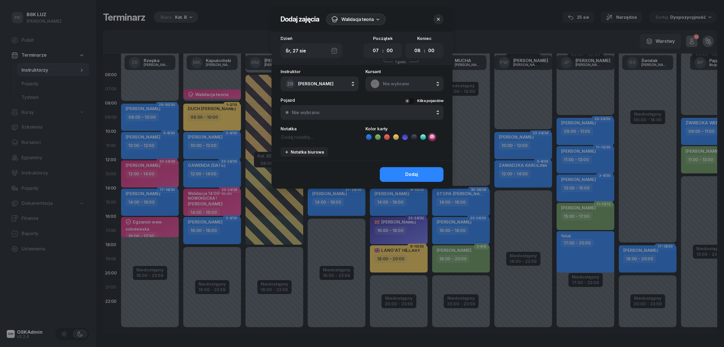
click at [300, 138] on textarea at bounding box center [320, 136] width 78 height 7
paste textarea "Sobolewska, Forgiel"
type textarea "Sobolewska, Forgiel"
click at [395, 168] on button "Dodaj" at bounding box center [412, 174] width 64 height 15
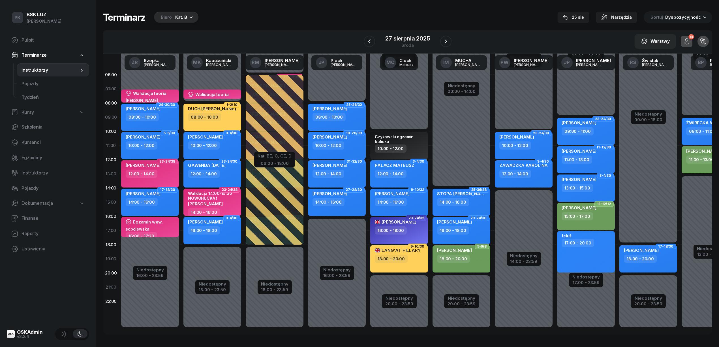
click at [400, 179] on div "PALACZ MATEUSZ 12:00 - 14:00" at bounding box center [399, 173] width 58 height 27
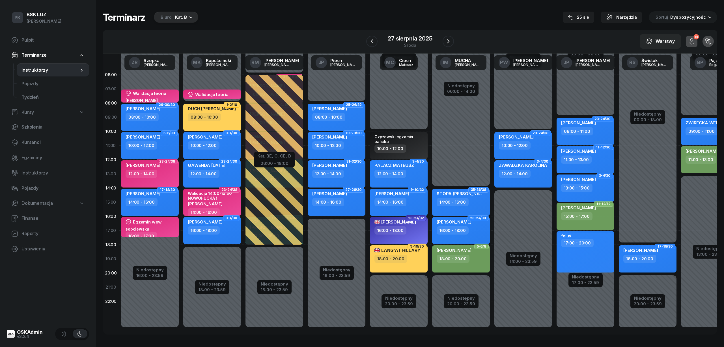
select select "12"
select select "14"
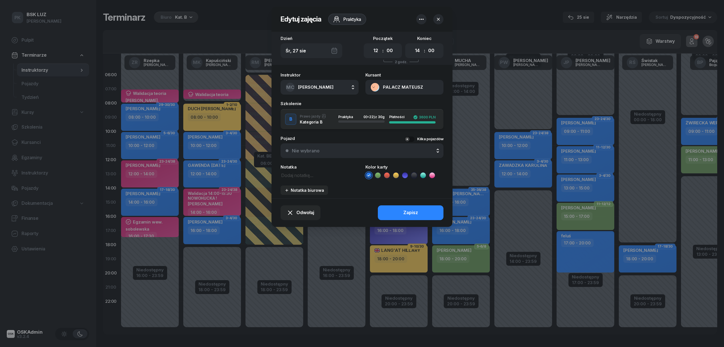
click at [439, 18] on icon "button" at bounding box center [438, 19] width 3 height 3
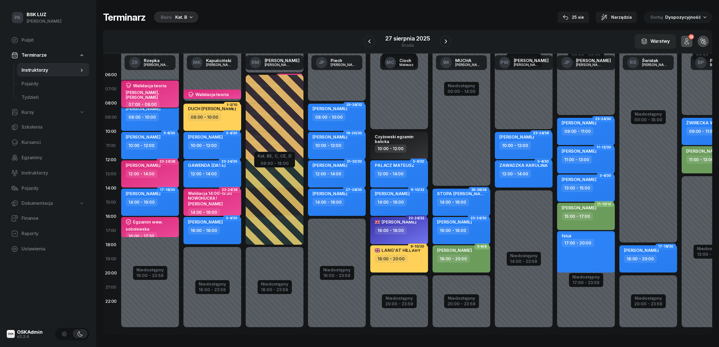
click at [138, 95] on div "Sobolewska, Forgiel" at bounding box center [151, 95] width 50 height 10
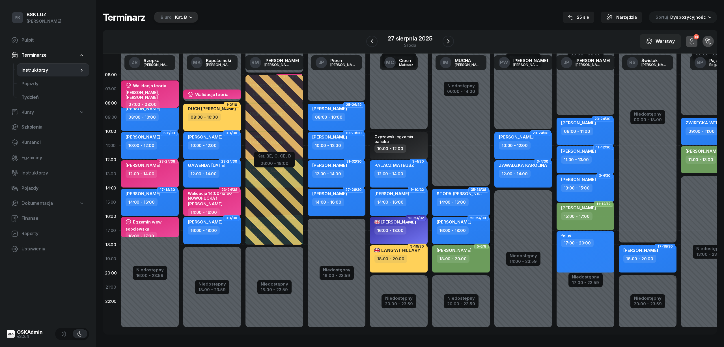
select select "07"
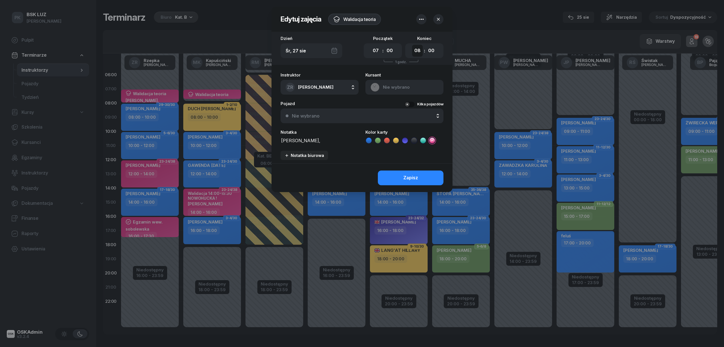
drag, startPoint x: 414, startPoint y: 50, endPoint x: 416, endPoint y: 54, distance: 4.3
click at [414, 50] on select "00 01 02 03 04 05 06 07 08 09 10 11 12 13 14 15 16 17 18 19 20 21 22 23" at bounding box center [417, 51] width 11 height 12
select select "07"
click at [412, 45] on select "00 01 02 03 04 05 06 07 08 09 10 11 12 13 14 15 16 17 18 19 20 21 22 23" at bounding box center [417, 51] width 11 height 12
click at [433, 50] on select "00 05 10 15 20 25 30 35 40 45 50 55" at bounding box center [431, 51] width 11 height 12
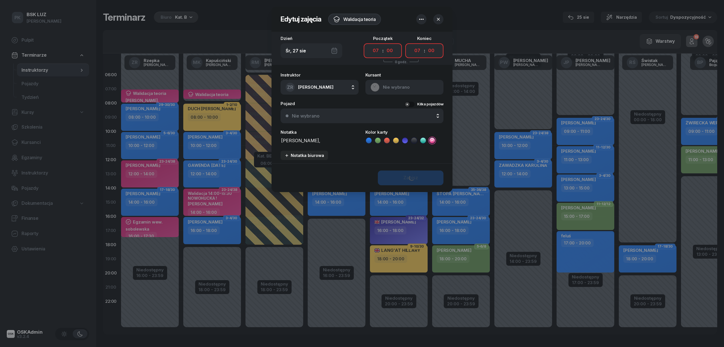
select select "45"
click at [426, 45] on select "00 05 10 15 20 25 30 35 40 45 50 55" at bounding box center [431, 51] width 11 height 12
click at [420, 175] on button "Zapisz" at bounding box center [411, 177] width 66 height 15
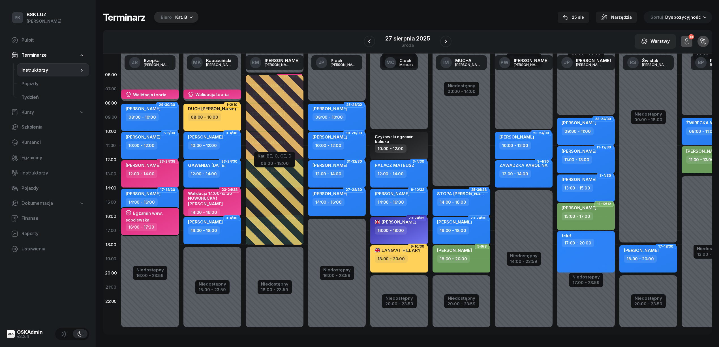
click at [168, 223] on div "16:00 - 17:30" at bounding box center [151, 227] width 50 height 8
select select "16"
select select "17"
select select "30"
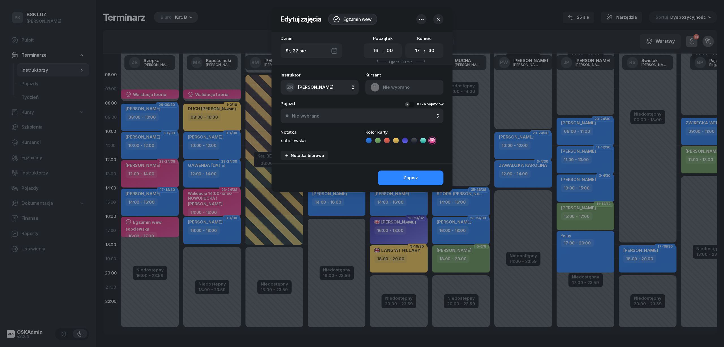
drag, startPoint x: 310, startPoint y: 139, endPoint x: 269, endPoint y: 139, distance: 41.6
click at [269, 139] on div "Edytuj zajęcia Egzamin wew. Dzień Śr, 27 sie Początek 00 01 02 03 04 05 06 07 0…" at bounding box center [362, 173] width 724 height 347
click at [421, 18] on icon "button" at bounding box center [421, 19] width 7 height 7
click at [413, 34] on link "Usuń" at bounding box center [419, 37] width 74 height 14
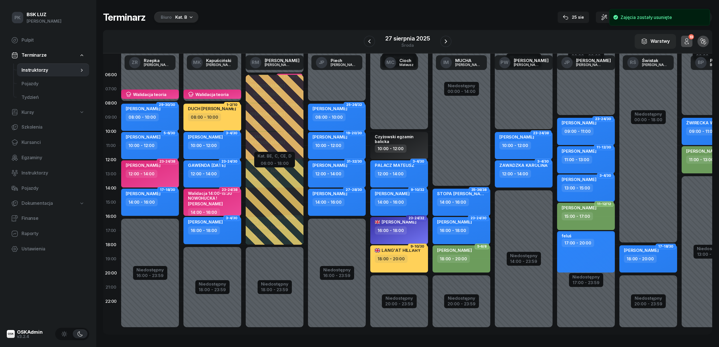
click at [181, 222] on div "Niedostępny 00:00 - 08:00 Niedostępny 16:00 - 23:59 29-30/30 PALKO MAKSYM 08:00…" at bounding box center [212, 202] width 62 height 269
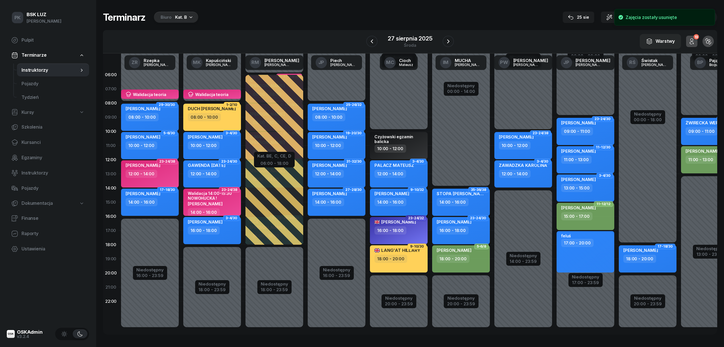
select select "16"
select select "18"
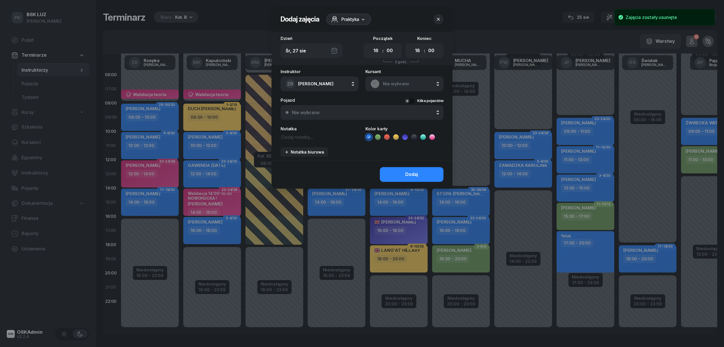
click at [340, 20] on div "Praktyka" at bounding box center [345, 19] width 28 height 7
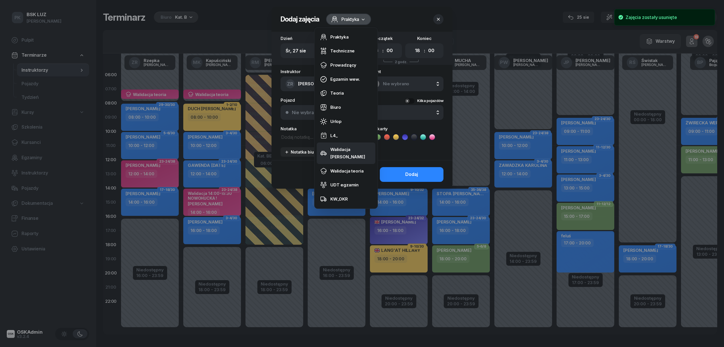
click at [356, 150] on div "Walidacja [PERSON_NAME]" at bounding box center [351, 153] width 42 height 14
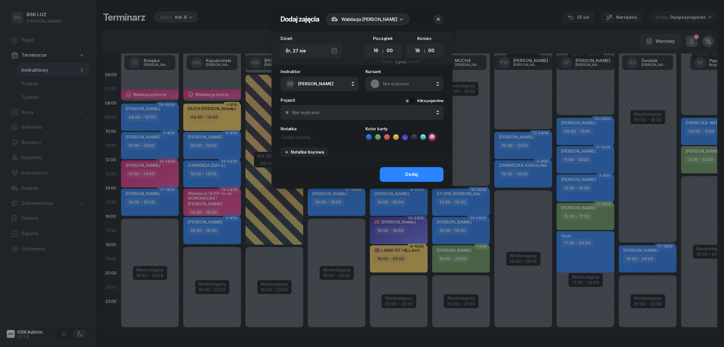
click at [302, 137] on textarea at bounding box center [320, 136] width 78 height 7
type textarea "s"
type textarea "Sobolewska"
click at [411, 51] on div "00 01 02 03 04 05 06 07 08 09 10 11 12 13 14 15 16 17 18 19 20 21 22 23 : 00 05…" at bounding box center [424, 50] width 38 height 15
click at [418, 50] on select "00 01 02 03 04 05 06 07 08 09 10 11 12 13 14 15 16 17 18 19 20 21 22 23" at bounding box center [417, 51] width 11 height 12
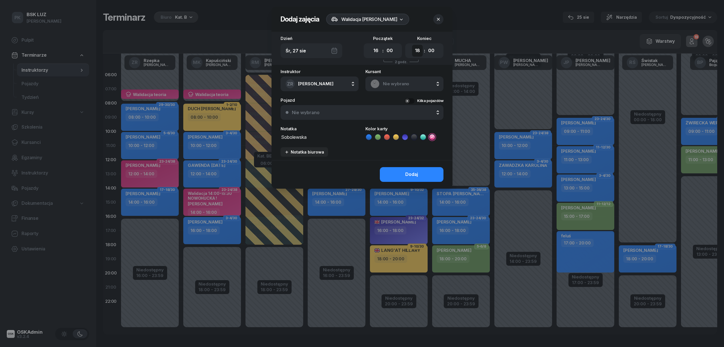
select select "17"
click at [412, 45] on select "00 01 02 03 04 05 06 07 08 09 10 11 12 13 14 15 16 17 18 19 20 21 22 23" at bounding box center [417, 51] width 11 height 12
click at [432, 54] on select "00 05 10 15 20 25 30 35 40 45 50 55" at bounding box center [431, 51] width 11 height 12
select select "30"
click at [426, 45] on select "00 05 10 15 20 25 30 35 40 45 50 55" at bounding box center [431, 51] width 11 height 12
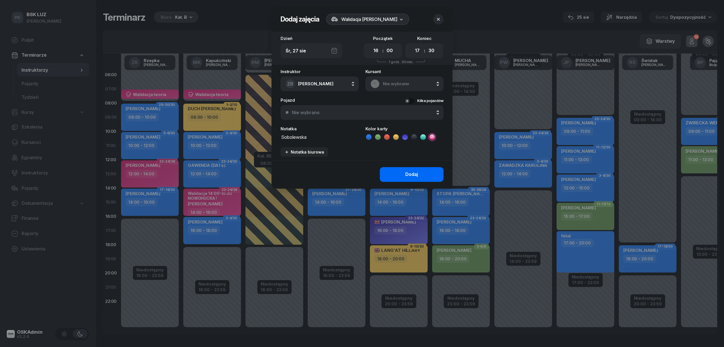
click at [426, 170] on button "Dodaj" at bounding box center [412, 174] width 64 height 15
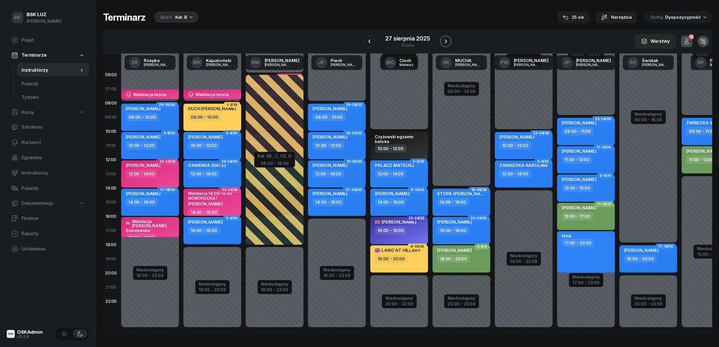
click at [444, 39] on icon "button" at bounding box center [445, 41] width 7 height 7
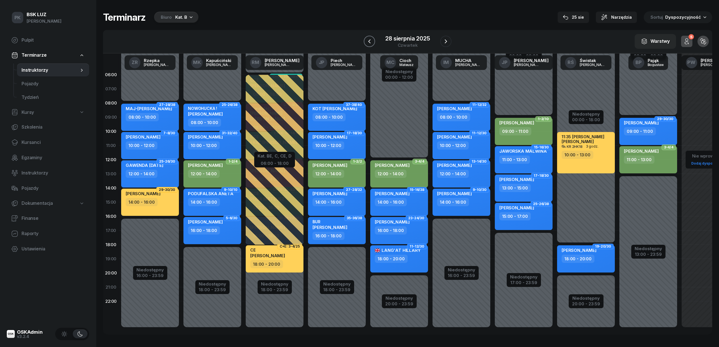
click at [368, 44] on icon "button" at bounding box center [369, 41] width 7 height 7
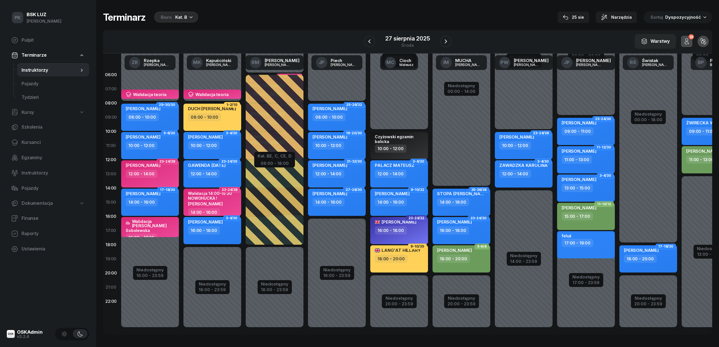
click at [470, 195] on div "STOPA PIOTR" at bounding box center [462, 194] width 50 height 7
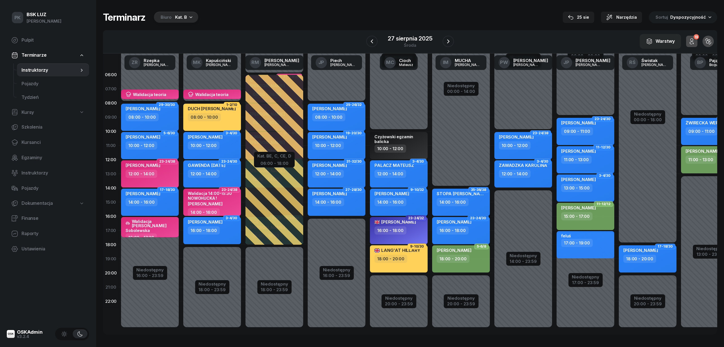
select select "14"
select select "16"
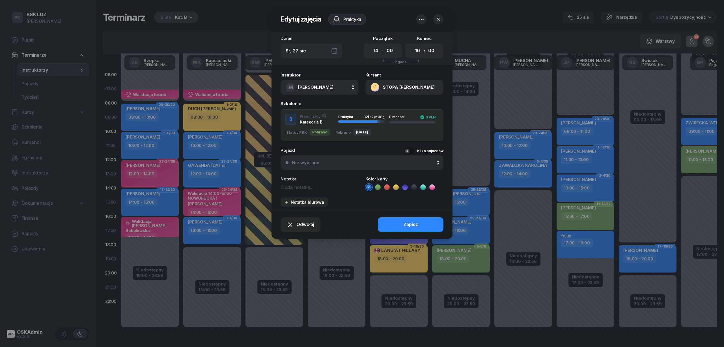
click at [430, 187] on icon at bounding box center [433, 187] width 6 height 6
click at [439, 226] on button "Zapisz" at bounding box center [411, 224] width 66 height 15
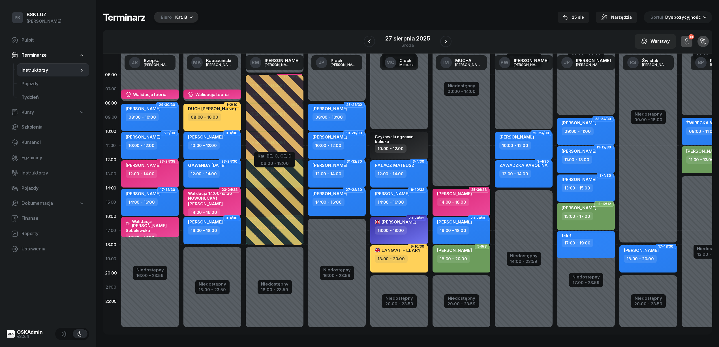
click at [492, 179] on div "Niedostępny 00:00 - 14:00 Niedostępny 20:00 - 23:59 35-36/38 PIOTR STOPA 14:00 …" at bounding box center [523, 202] width 62 height 269
select select "13"
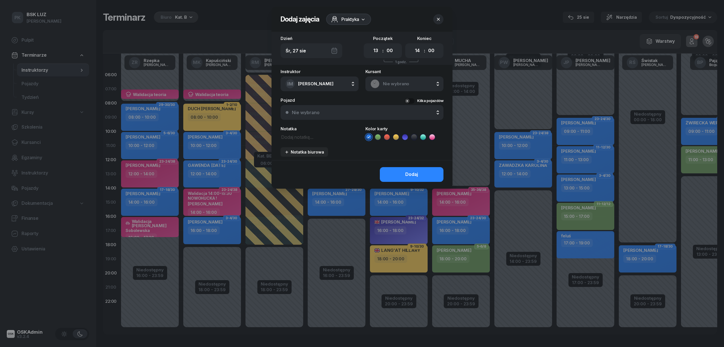
click at [344, 19] on span "Praktyka" at bounding box center [351, 19] width 18 height 7
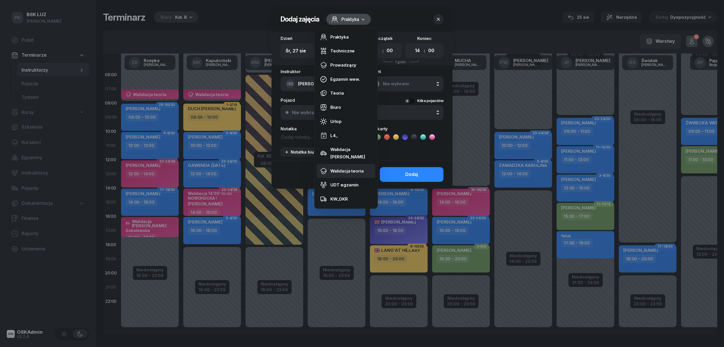
click at [352, 167] on div "Walidacja teoria" at bounding box center [346, 170] width 33 height 7
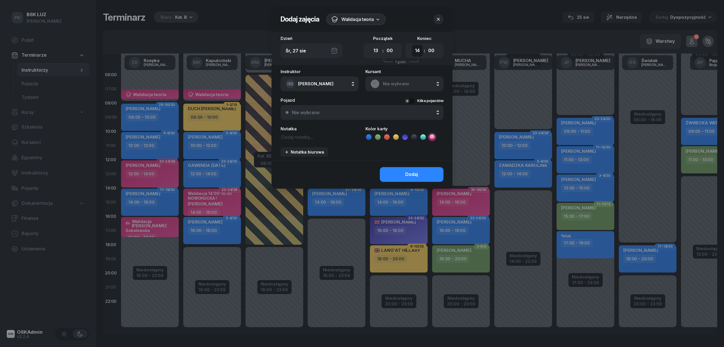
click at [419, 51] on select "00 01 02 03 04 05 06 07 08 09 10 11 12 13 14 15 16 17 18 19 20 21 22 23" at bounding box center [417, 51] width 11 height 12
select select "13"
click at [412, 45] on select "00 01 02 03 04 05 06 07 08 09 10 11 12 13 14 15 16 17 18 19 20 21 22 23" at bounding box center [417, 51] width 11 height 12
click at [428, 48] on select "00 05 10 15 20 25 30 35 40 45 50 55" at bounding box center [431, 51] width 11 height 12
select select "45"
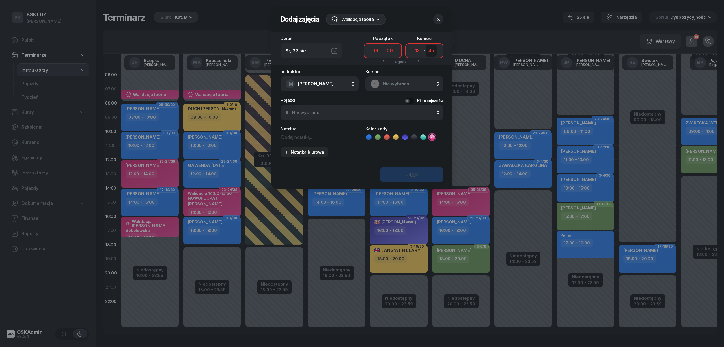
click at [426, 45] on select "00 05 10 15 20 25 30 35 40 45 50 55" at bounding box center [431, 51] width 11 height 12
click at [298, 136] on textarea at bounding box center [320, 136] width 78 height 7
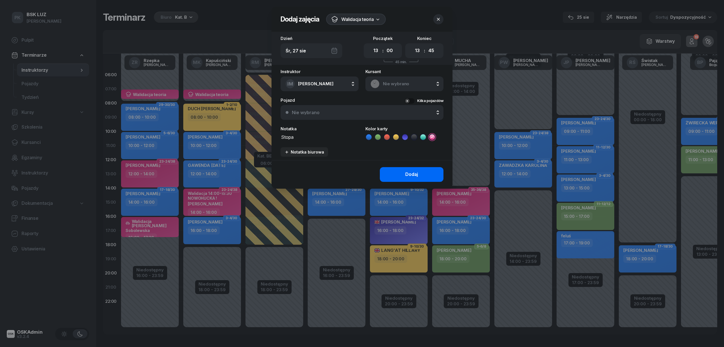
type textarea "Stopa"
click at [407, 175] on div "Dodaj" at bounding box center [411, 174] width 13 height 7
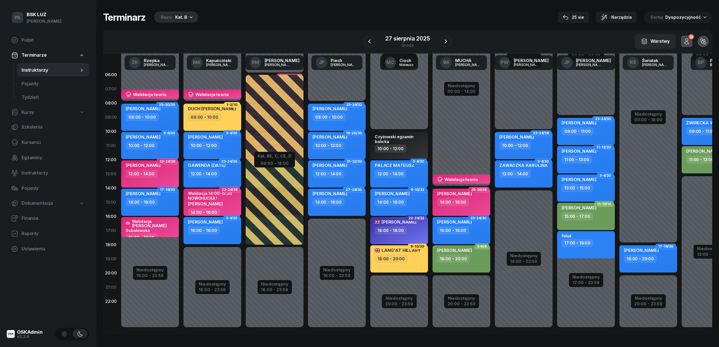
click at [454, 209] on div "PIOTR STOPA 14:00 - 16:00" at bounding box center [461, 201] width 58 height 27
select select "14"
select select "16"
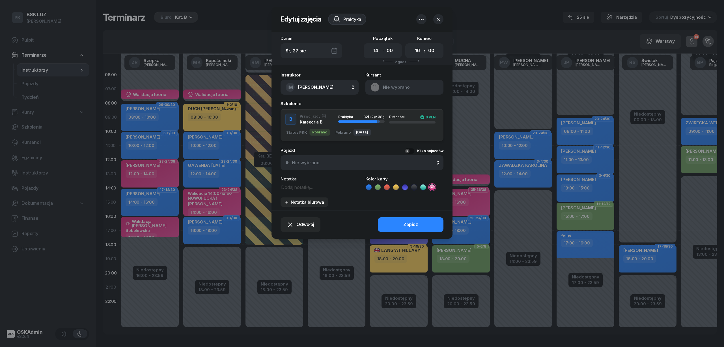
click at [287, 187] on textarea at bounding box center [320, 186] width 78 height 7
type textarea "Walidacja 14:00-15:30"
click at [397, 222] on button "Zapisz" at bounding box center [411, 224] width 66 height 15
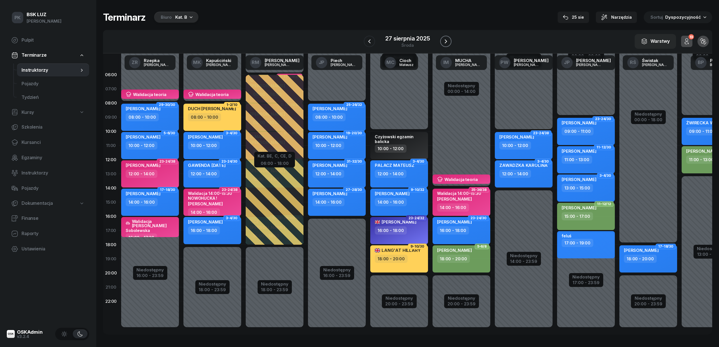
click at [447, 42] on icon "button" at bounding box center [445, 41] width 7 height 7
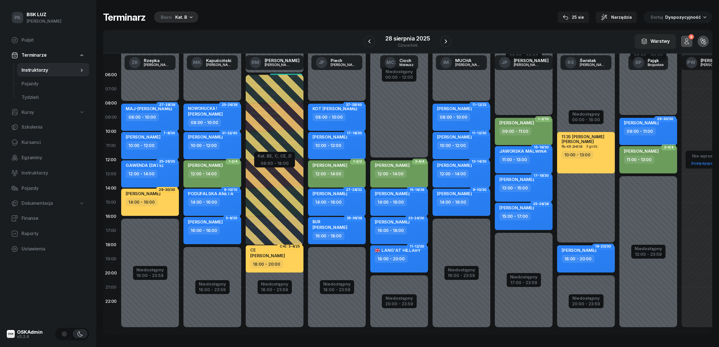
click at [406, 212] on div "FELUŚ AGNIESZKA 14:00 - 16:00" at bounding box center [399, 201] width 58 height 27
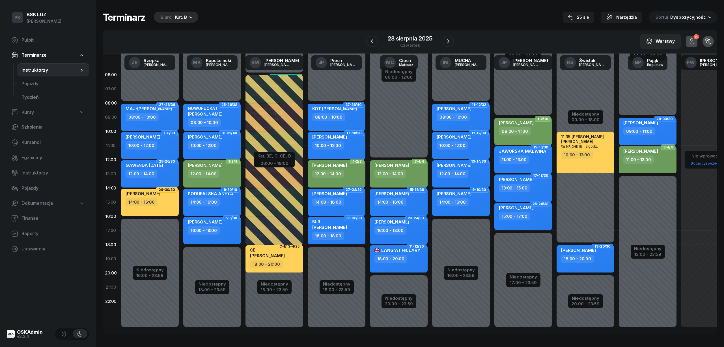
select select "14"
select select "16"
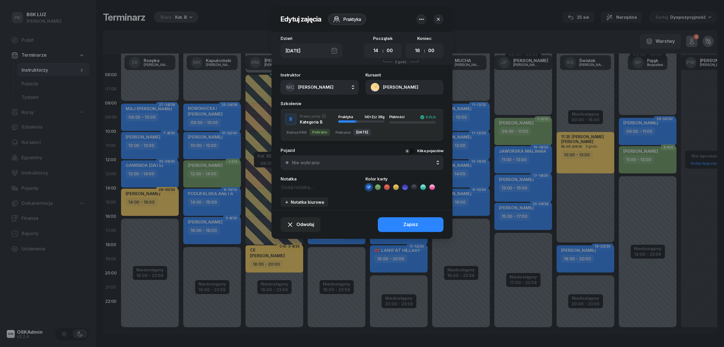
click at [435, 187] on li at bounding box center [432, 187] width 7 height 7
click at [463, 246] on div at bounding box center [362, 173] width 724 height 347
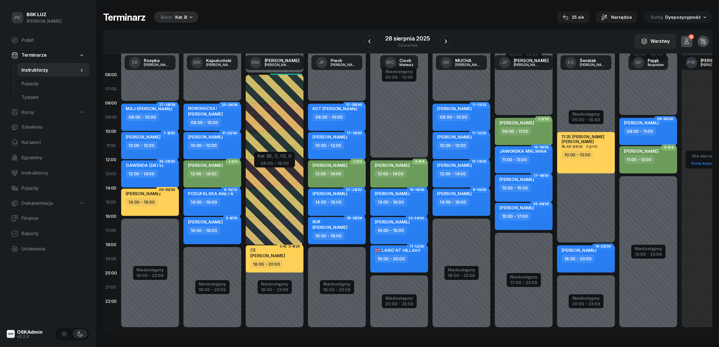
click at [418, 207] on div "FELUŚ AGNIESZKA 14:00 - 16:00" at bounding box center [399, 201] width 58 height 27
select select "14"
select select "16"
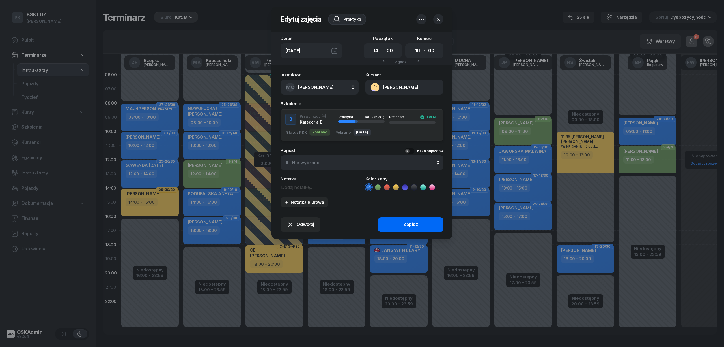
click at [420, 229] on button "Zapisz" at bounding box center [411, 224] width 66 height 15
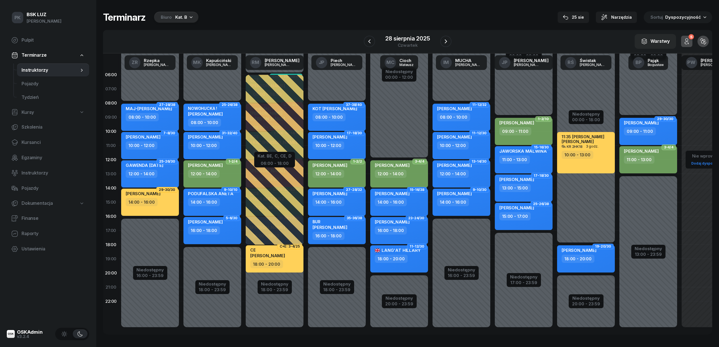
click at [417, 204] on div "14:00 - 16:00" at bounding box center [400, 202] width 50 height 8
select select "14"
select select "16"
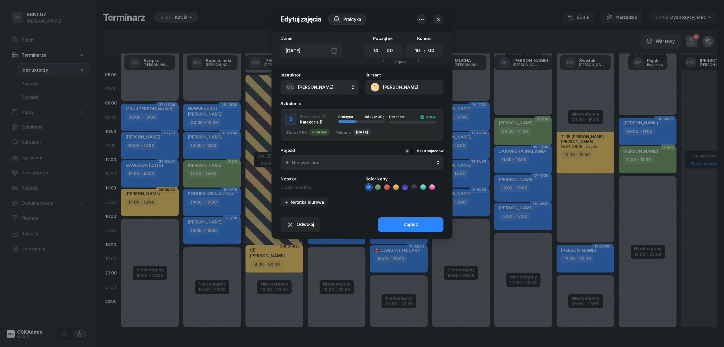
click at [430, 184] on icon at bounding box center [433, 187] width 6 height 6
click at [430, 217] on button "Zapisz" at bounding box center [411, 224] width 66 height 15
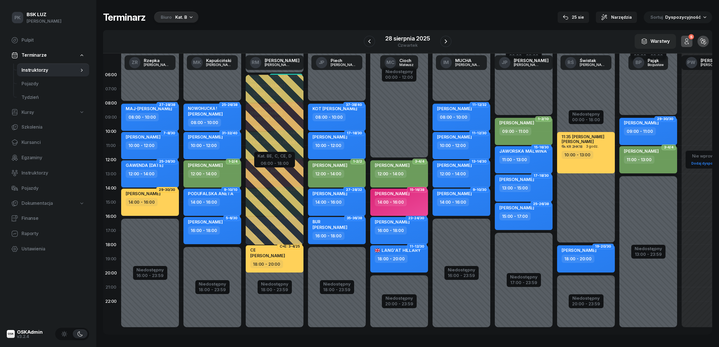
click at [396, 210] on div "AGNIESZKA FELUŚ 14:00 - 16:00" at bounding box center [399, 201] width 58 height 27
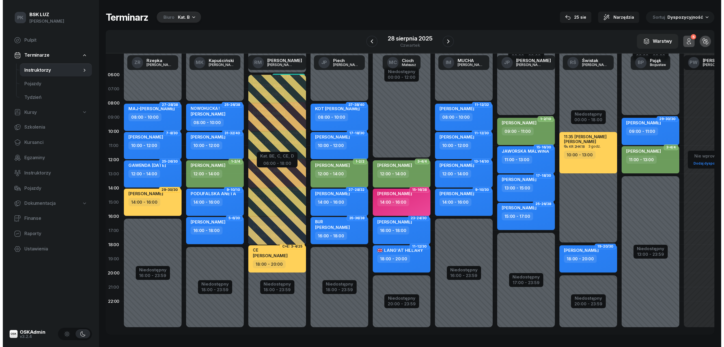
scroll to position [1, 0]
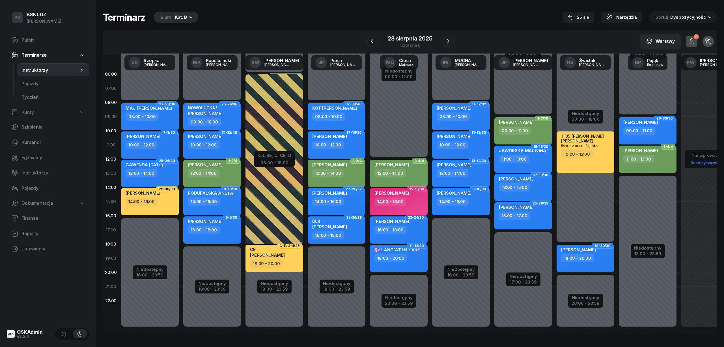
select select "14"
select select "16"
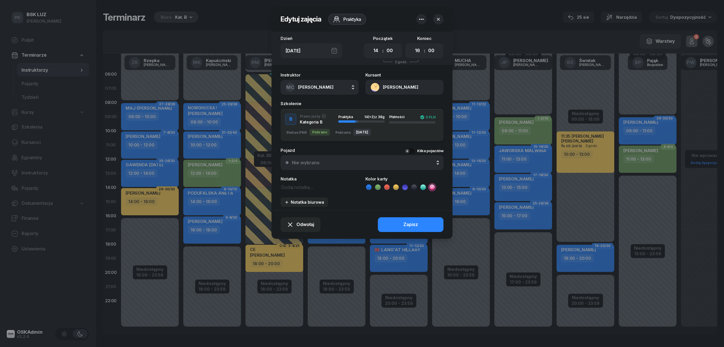
click at [291, 187] on textarea at bounding box center [320, 186] width 78 height 7
type textarea "Walidacja 14:00-15:30"
click at [422, 224] on button "Zapisz" at bounding box center [411, 224] width 66 height 15
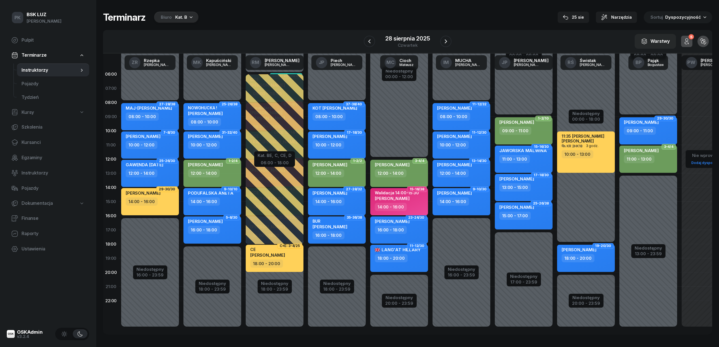
click at [411, 204] on div "14:00 - 16:00" at bounding box center [400, 207] width 50 height 8
select select "14"
select select "16"
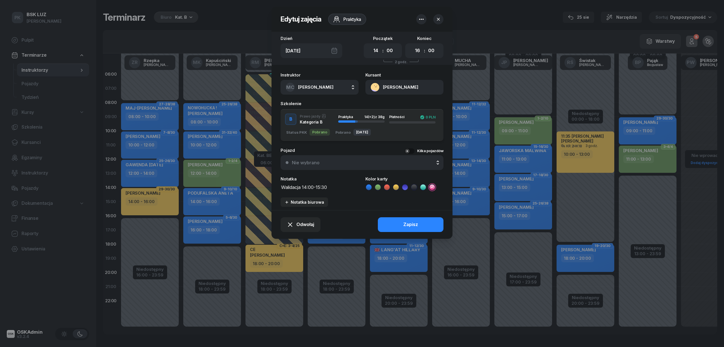
click at [438, 22] on icon "button" at bounding box center [439, 19] width 6 height 6
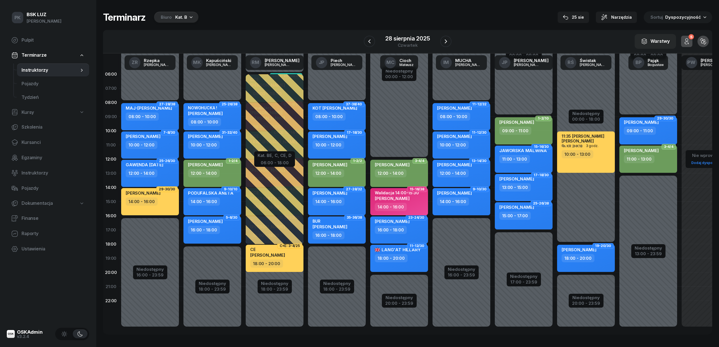
click at [415, 199] on div "AGNIESZKA FELUŚ" at bounding box center [397, 198] width 44 height 5
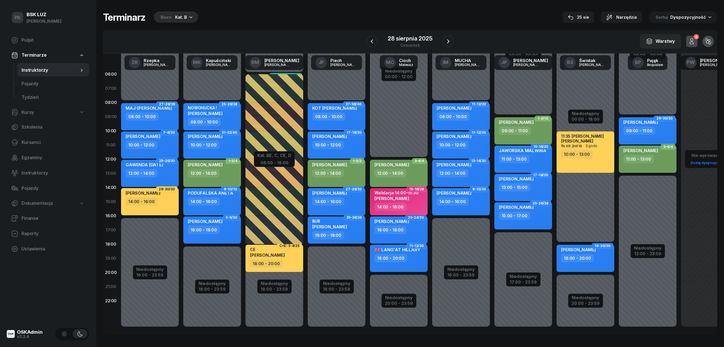
select select "14"
select select "16"
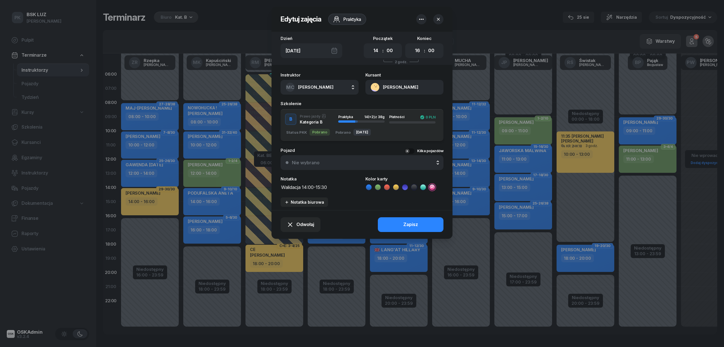
click at [340, 188] on textarea "Walidacja 14:00-15:30" at bounding box center [320, 186] width 78 height 7
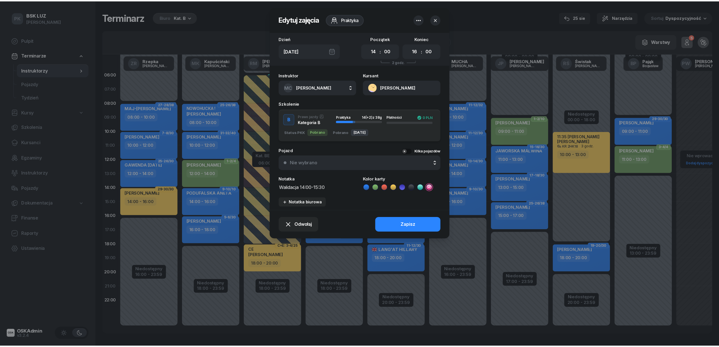
scroll to position [0, 0]
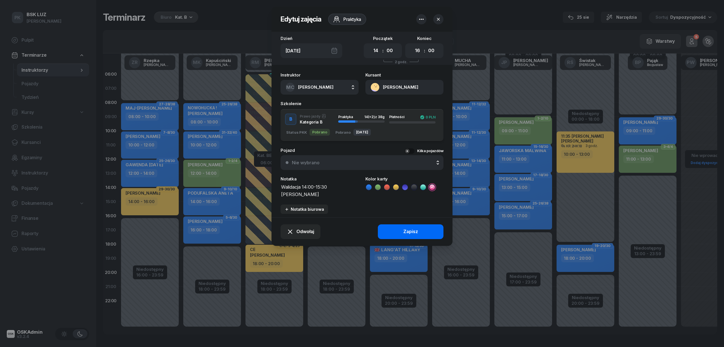
type textarea "Walidacja 14:00-15:30 Piątkiewicz"
click at [415, 226] on button "Zapisz" at bounding box center [411, 231] width 66 height 15
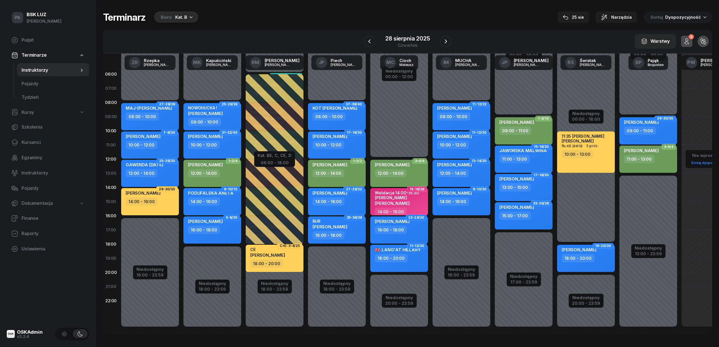
click at [555, 107] on div "Niedostępny 00:00 - 09:00 Niedostępny 17:00 - 23:59 1-2/10 BUJNIEWICZ MATEUSZ 0…" at bounding box center [586, 201] width 62 height 269
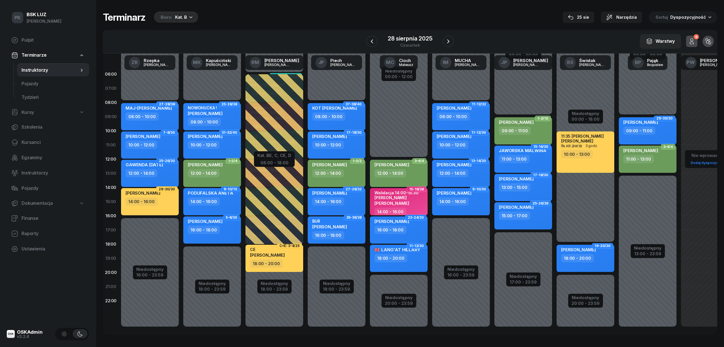
select select "08"
select select "09"
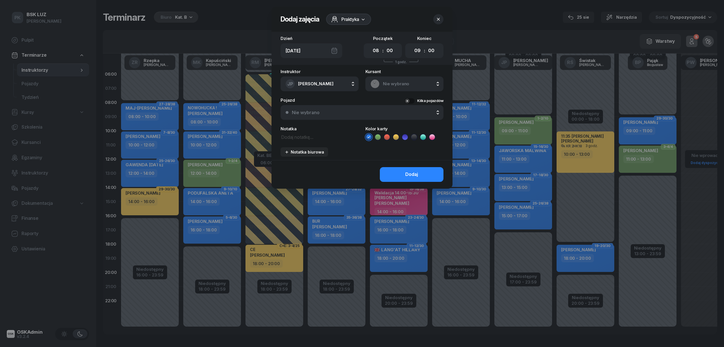
click at [349, 20] on span "Praktyka" at bounding box center [351, 19] width 18 height 7
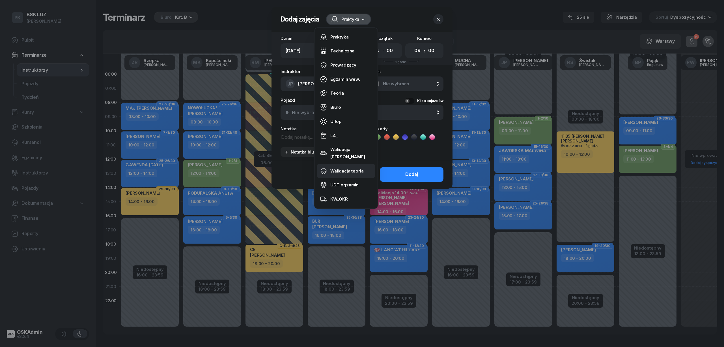
click at [340, 167] on div "Walidacja teoria" at bounding box center [346, 170] width 33 height 7
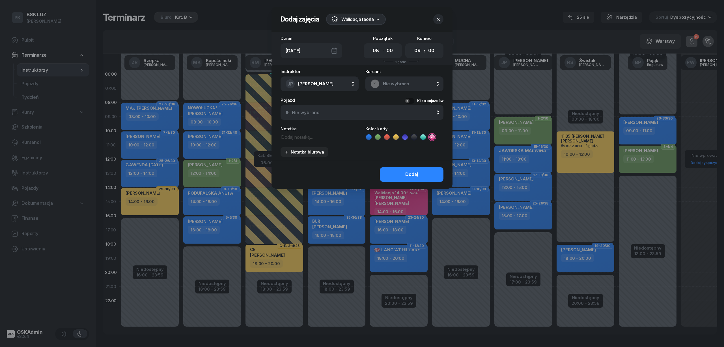
click at [301, 136] on textarea at bounding box center [320, 136] width 78 height 7
type textarea "Feluś"
click at [419, 49] on select "00 01 02 03 04 05 06 07 08 09 10 11 12 13 14 15 16 17 18 19 20 21 22 23" at bounding box center [417, 51] width 11 height 12
click at [394, 48] on select "00 05 10 15 20 25 30 35 40 45 50 55" at bounding box center [390, 51] width 11 height 12
select select "15"
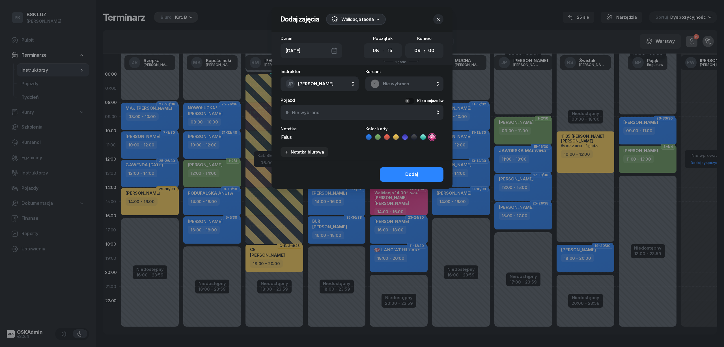
click at [385, 45] on select "00 05 10 15 20 25 30 35 40 45 50 55" at bounding box center [390, 51] width 11 height 12
drag, startPoint x: 414, startPoint y: 49, endPoint x: 416, endPoint y: 51, distance: 3.2
click at [414, 49] on select "00 01 02 03 04 05 06 07 08 09 10 11 12 13 14 15 16 17 18 19 20 21 22 23" at bounding box center [417, 51] width 11 height 12
click at [441, 171] on button "Dodaj" at bounding box center [412, 174] width 64 height 15
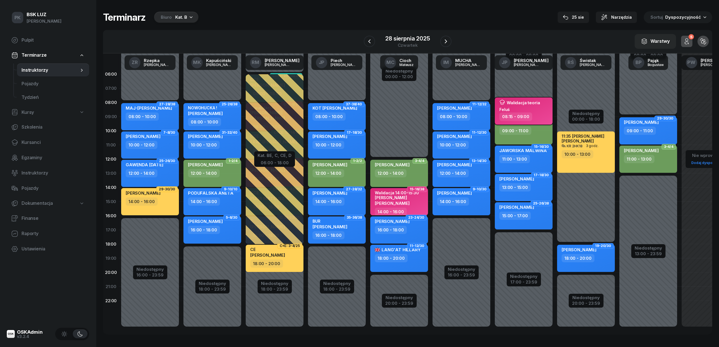
click at [512, 106] on div "Walidacja teoria Feluś" at bounding box center [519, 106] width 40 height 13
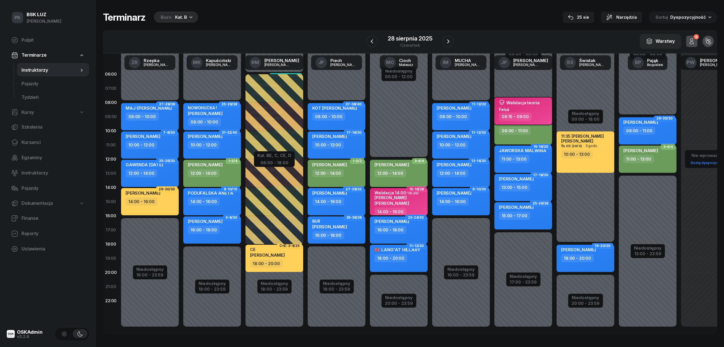
select select "08"
select select "15"
select select "09"
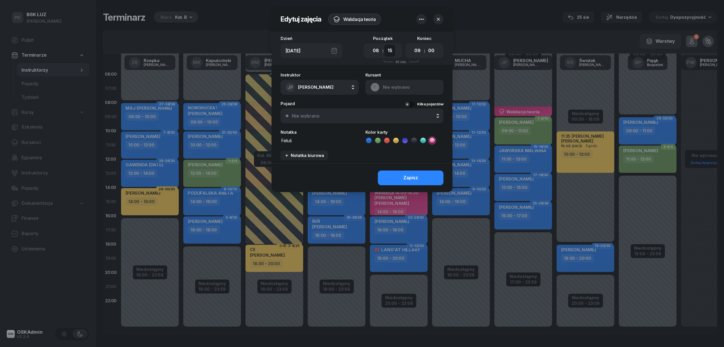
click at [389, 51] on select "00 05 10 15 20 25 30 35 40 45 50 55" at bounding box center [390, 51] width 11 height 12
select select "00"
click at [385, 45] on select "00 05 10 15 20 25 30 35 40 45 50 55" at bounding box center [390, 51] width 11 height 12
click at [416, 49] on select "00 01 02 03 04 05 06 07 08 09 10 11 12 13 14 15 16 17 18 19 20 21 22 23" at bounding box center [417, 51] width 11 height 12
click at [412, 45] on select "00 01 02 03 04 05 06 07 08 09 10 11 12 13 14 15 16 17 18 19 20 21 22 23" at bounding box center [417, 51] width 11 height 12
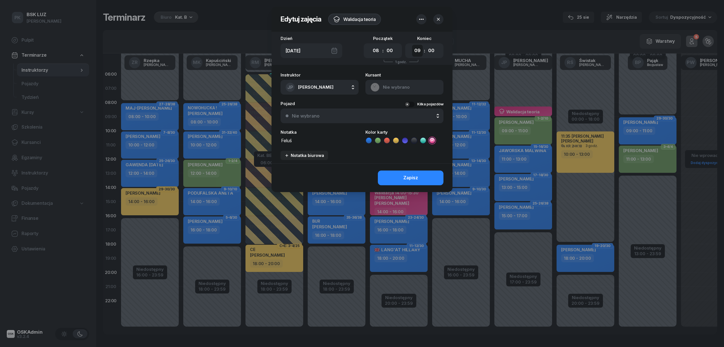
drag, startPoint x: 418, startPoint y: 49, endPoint x: 417, endPoint y: 56, distance: 6.8
click at [418, 49] on select "00 01 02 03 04 05 06 07 08 09 10 11 12 13 14 15 16 17 18 19 20 21 22 23" at bounding box center [417, 51] width 11 height 12
select select "08"
click at [412, 45] on select "00 01 02 03 04 05 06 07 08 09 10 11 12 13 14 15 16 17 18 19 20 21 22 23" at bounding box center [417, 51] width 11 height 12
click at [433, 47] on select "00 05 10 15 20 25 30 35 40 45 50 55" at bounding box center [431, 51] width 11 height 12
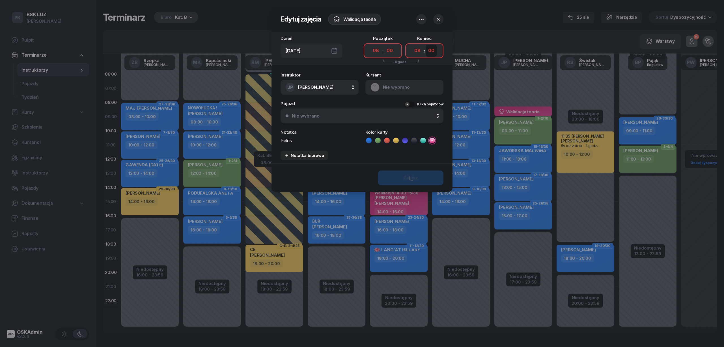
select select "45"
click at [426, 45] on select "00 05 10 15 20 25 30 35 40 45 50 55" at bounding box center [431, 51] width 11 height 12
click at [421, 175] on button "Zapisz" at bounding box center [411, 177] width 66 height 15
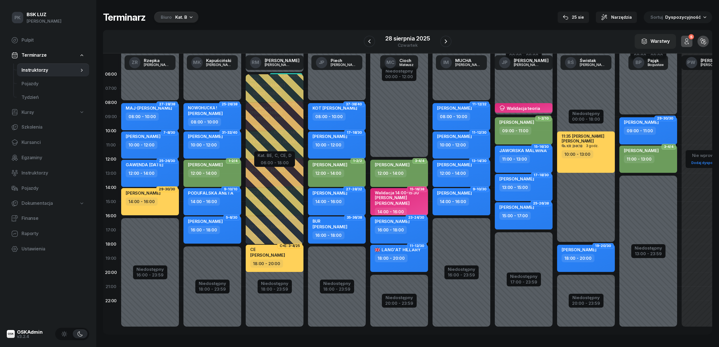
click at [172, 111] on div "MAJ-PAPAJ KATARZYNA" at bounding box center [149, 108] width 46 height 7
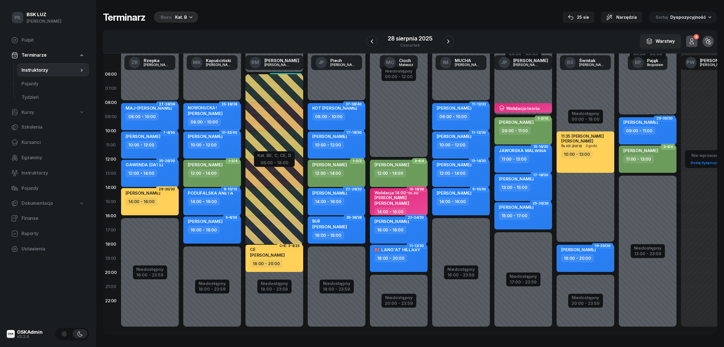
select select "08"
select select "10"
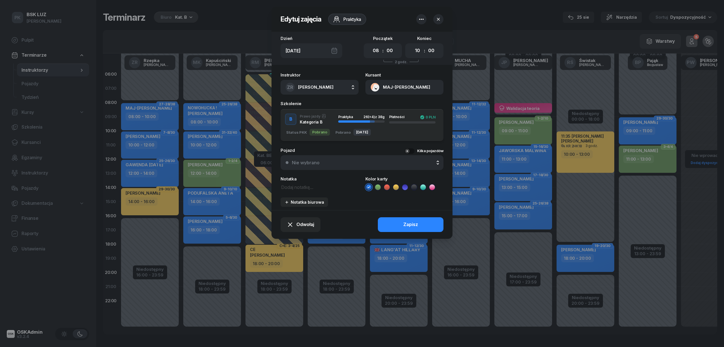
click at [430, 188] on icon at bounding box center [433, 187] width 6 height 6
click at [431, 227] on button "Zapisz" at bounding box center [411, 224] width 66 height 15
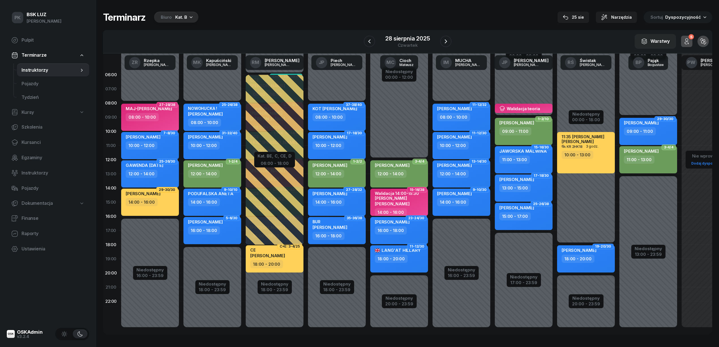
click at [181, 94] on div "Niedostępny 00:00 - 08:00 Niedostępny 16:00 - 23:59 27-28/38 MAJ-PAPAJ KATARZYN…" at bounding box center [212, 202] width 62 height 269
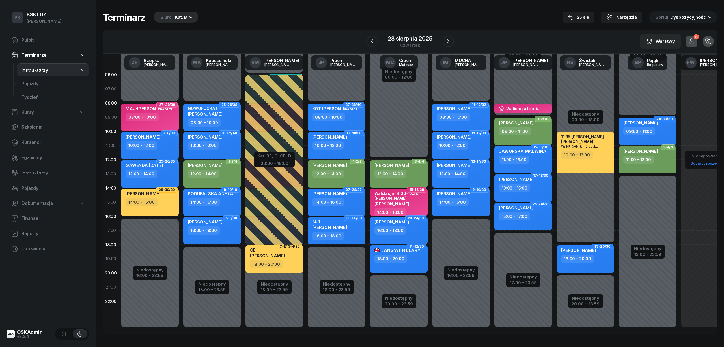
select select "07"
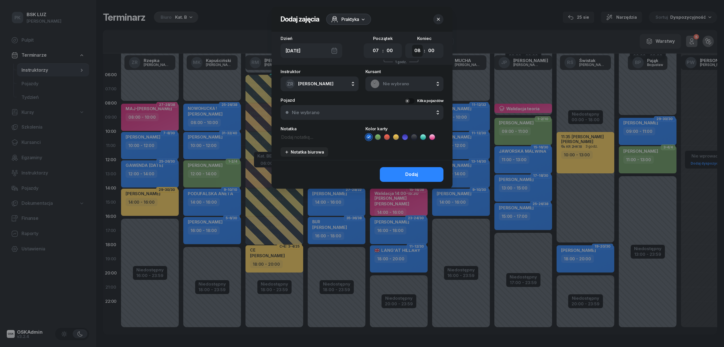
click at [419, 49] on select "00 01 02 03 04 05 06 07 08 09 10 11 12 13 14 15 16 17 18 19 20 21 22 23" at bounding box center [417, 51] width 11 height 12
select select "07"
click at [412, 45] on select "00 01 02 03 04 05 06 07 08 09 10 11 12 13 14 15 16 17 18 19 20 21 22 23" at bounding box center [417, 51] width 11 height 12
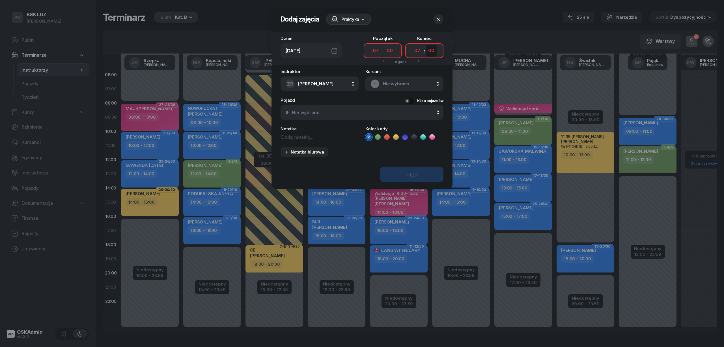
drag, startPoint x: 431, startPoint y: 49, endPoint x: 433, endPoint y: 53, distance: 4.7
click at [431, 49] on select "00 05 10 15 20 25 30 35 40 45 50 55" at bounding box center [431, 51] width 11 height 12
select select "45"
click at [426, 45] on select "00 05 10 15 20 25 30 35 40 45 50 55" at bounding box center [431, 51] width 11 height 12
click at [348, 16] on span "Praktyka" at bounding box center [351, 19] width 18 height 7
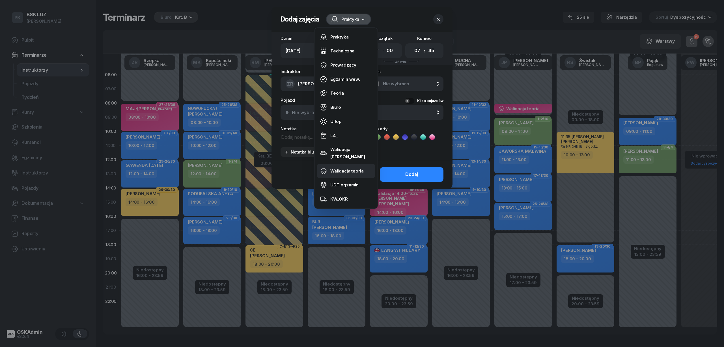
click at [339, 164] on link "Walidacja teoria" at bounding box center [346, 171] width 59 height 14
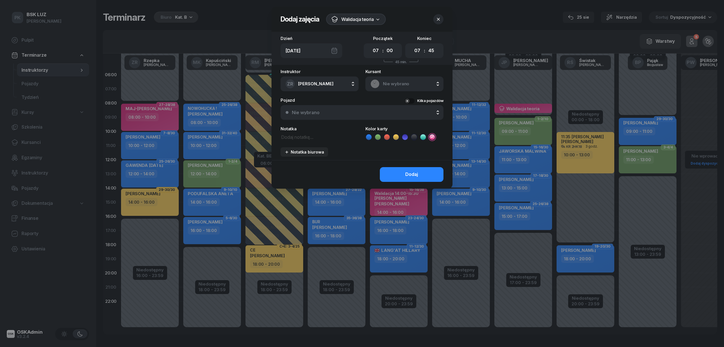
click at [293, 137] on textarea at bounding box center [320, 136] width 78 height 7
drag, startPoint x: 293, startPoint y: 137, endPoint x: 305, endPoint y: 142, distance: 13.2
click at [302, 141] on div "Instruktor ZR Rzepka Zdzisław AK Koryciński Artur BP Pająk Bogusław DA Arendarc…" at bounding box center [362, 114] width 181 height 91
type textarea "Maj-Papaj"
click at [394, 171] on button "Dodaj" at bounding box center [412, 174] width 64 height 15
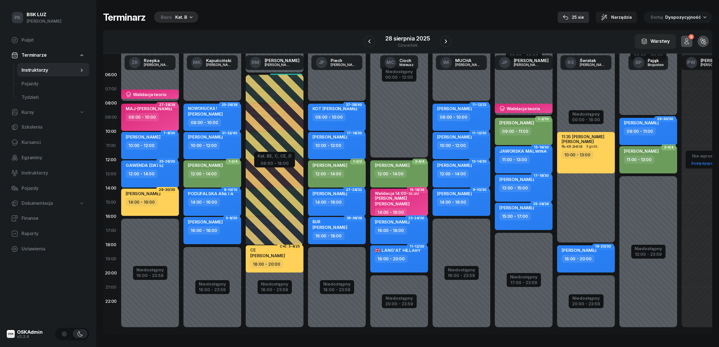
click at [565, 16] on button "25 sie" at bounding box center [572, 17] width 31 height 11
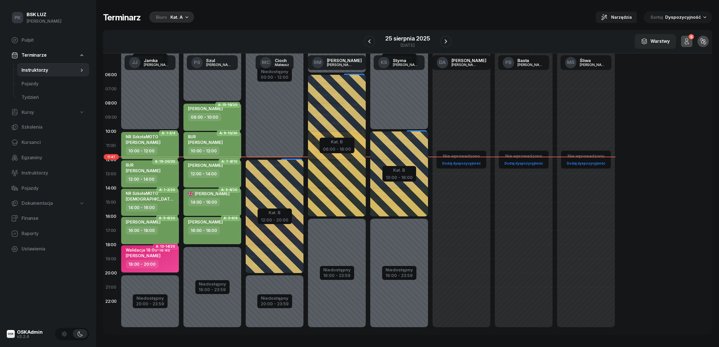
click at [181, 20] on div "Kat. A" at bounding box center [176, 17] width 12 height 7
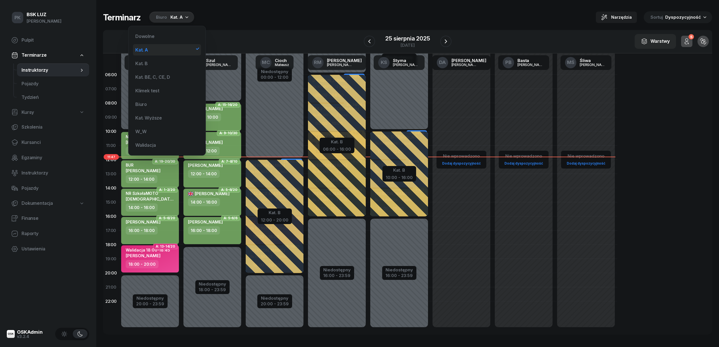
click at [164, 51] on div "Kat. A" at bounding box center [167, 49] width 68 height 11
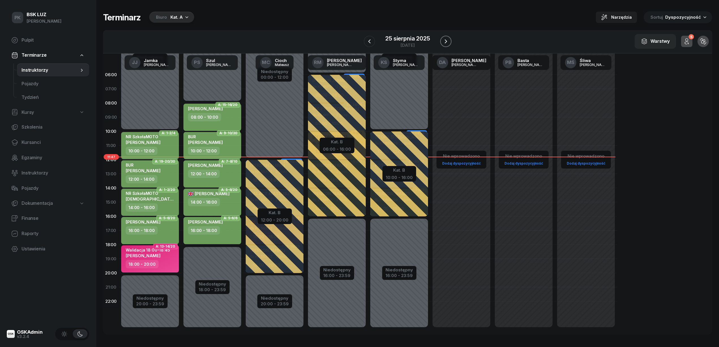
click at [442, 41] on icon "button" at bounding box center [445, 41] width 7 height 7
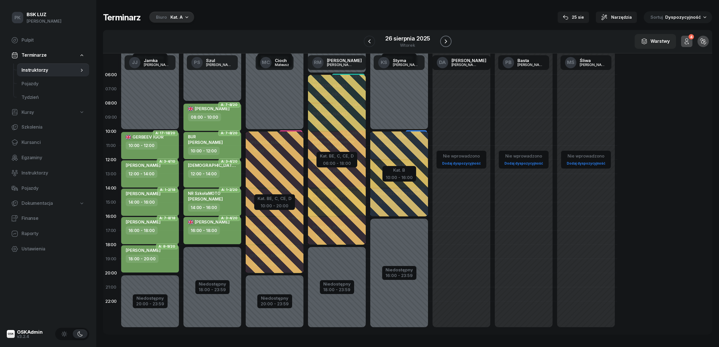
click at [442, 41] on icon "button" at bounding box center [445, 41] width 7 height 7
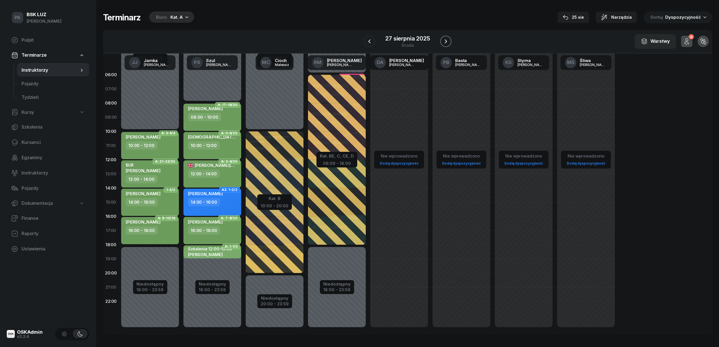
click at [442, 41] on icon "button" at bounding box center [445, 41] width 7 height 7
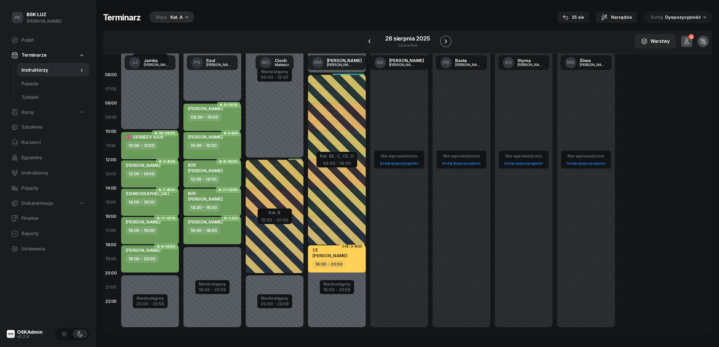
click at [442, 41] on icon "button" at bounding box center [445, 41] width 7 height 7
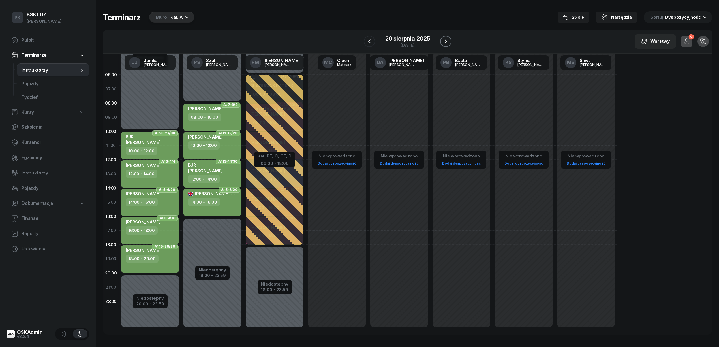
click at [442, 41] on icon "button" at bounding box center [445, 41] width 7 height 7
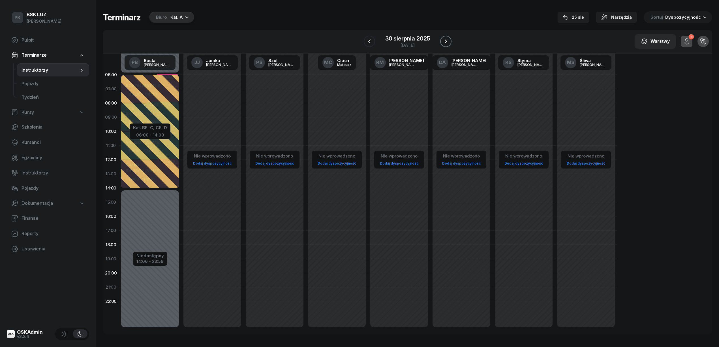
click at [442, 41] on button "button" at bounding box center [445, 41] width 11 height 11
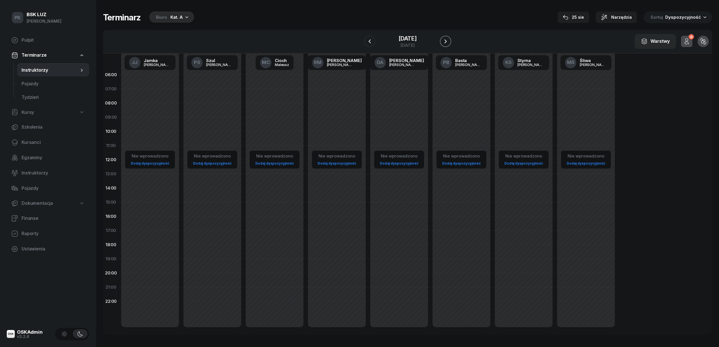
click at [442, 41] on icon "button" at bounding box center [445, 41] width 7 height 7
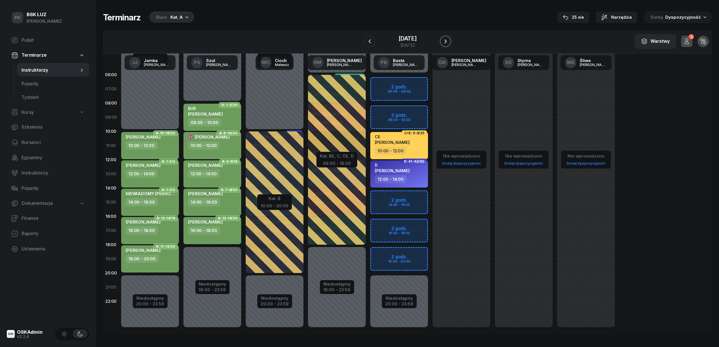
click at [442, 41] on icon "button" at bounding box center [445, 41] width 7 height 7
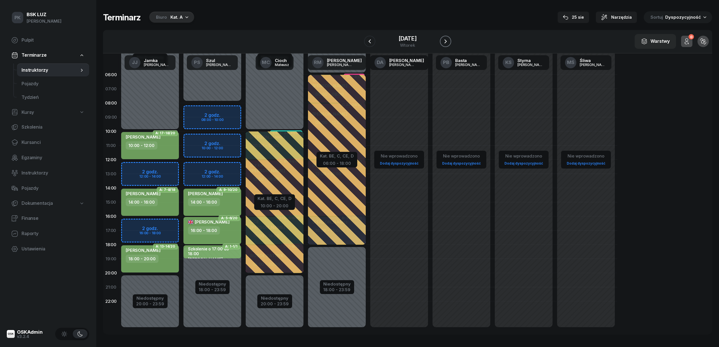
click at [442, 41] on icon "button" at bounding box center [445, 41] width 7 height 7
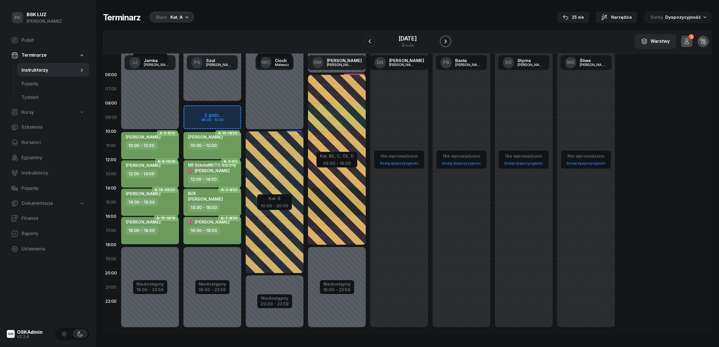
click at [442, 41] on icon "button" at bounding box center [445, 41] width 7 height 7
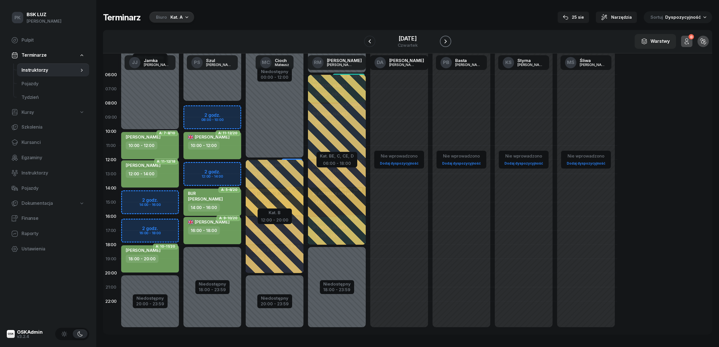
click at [442, 41] on icon "button" at bounding box center [445, 41] width 7 height 7
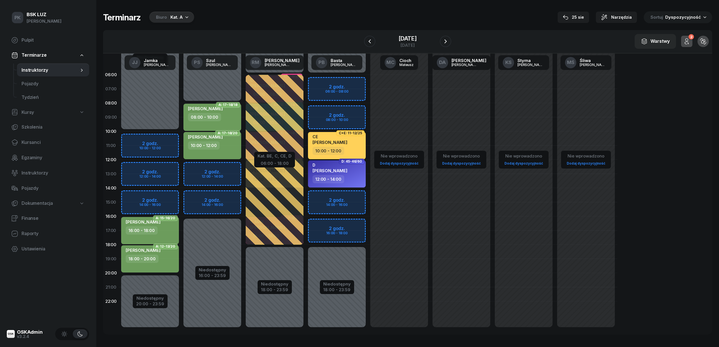
click at [169, 21] on div "Biuro Kat. A" at bounding box center [171, 17] width 45 height 11
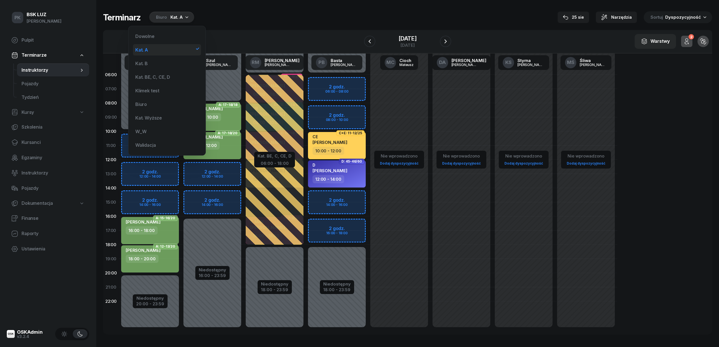
click at [160, 49] on div "Kat. A" at bounding box center [167, 49] width 68 height 11
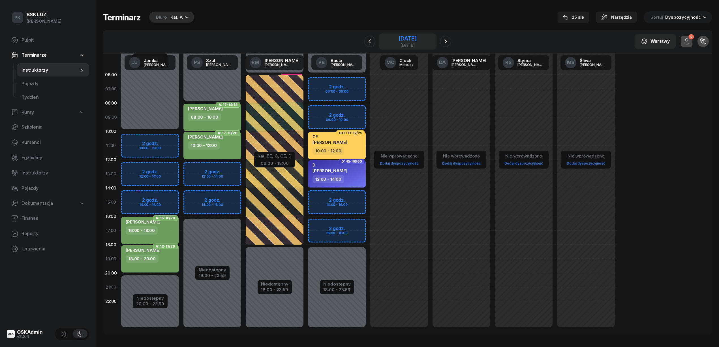
click at [398, 40] on div "5 września 2025" at bounding box center [407, 39] width 18 height 6
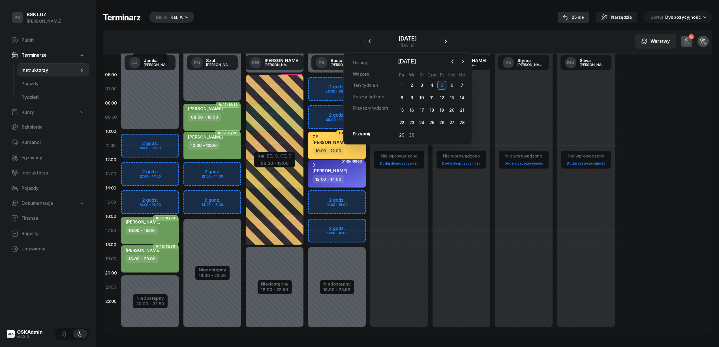
click at [581, 18] on div "25 sie" at bounding box center [573, 17] width 21 height 7
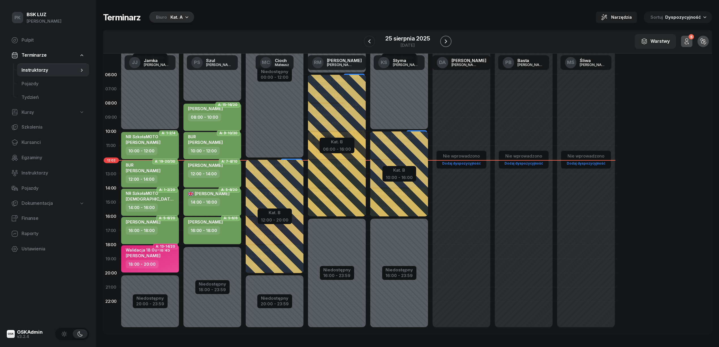
click at [445, 40] on icon "button" at bounding box center [445, 41] width 7 height 7
click at [445, 40] on icon "button" at bounding box center [446, 41] width 2 height 4
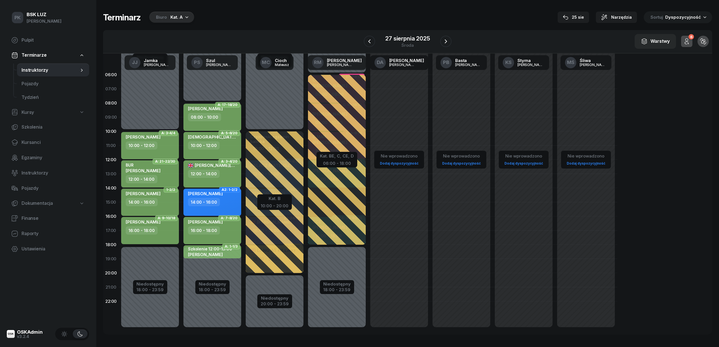
click at [156, 177] on div "12:00 - 14:00" at bounding box center [151, 179] width 50 height 8
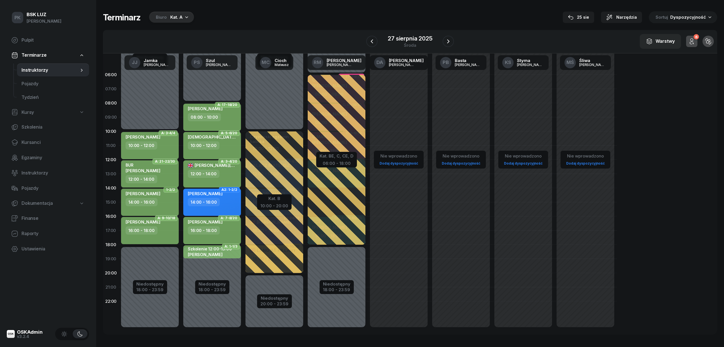
select select "12"
select select "14"
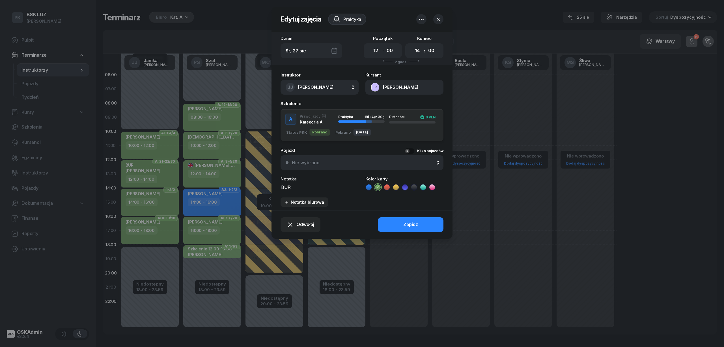
click at [433, 186] on icon at bounding box center [433, 187] width 6 height 6
click at [389, 223] on button "Zapisz" at bounding box center [411, 224] width 66 height 15
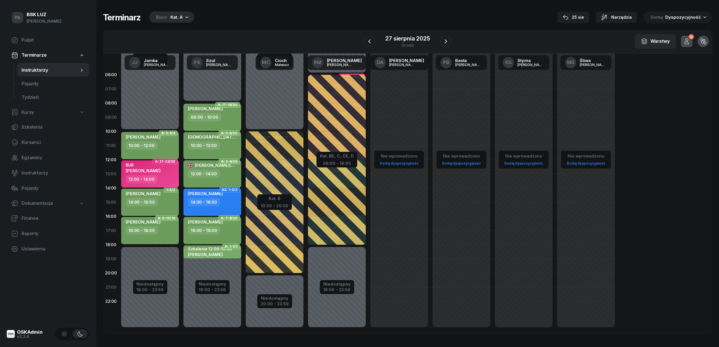
click at [155, 173] on div "BUR STANISŁAW SZEWCZYK" at bounding box center [143, 168] width 35 height 12
select select "12"
select select "14"
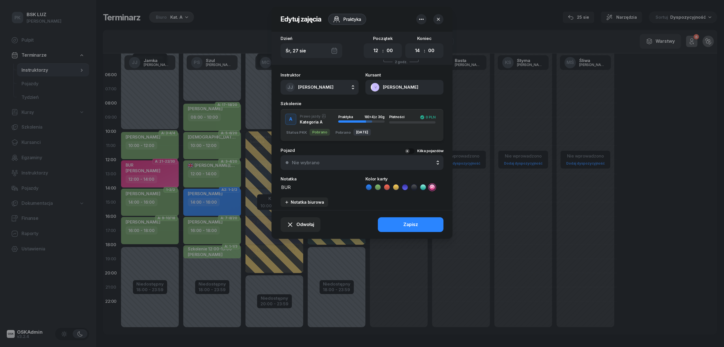
drag, startPoint x: 296, startPoint y: 185, endPoint x: 266, endPoint y: 187, distance: 30.1
click at [266, 187] on div "Edytuj zajęcia Praktyka Dzień Śr, 27 sie Początek 00 01 02 03 04 05 06 07 08 09…" at bounding box center [362, 173] width 724 height 347
type textarea "Walidacja 11:45-14:00"
click at [418, 227] on button "Zapisz" at bounding box center [411, 224] width 66 height 15
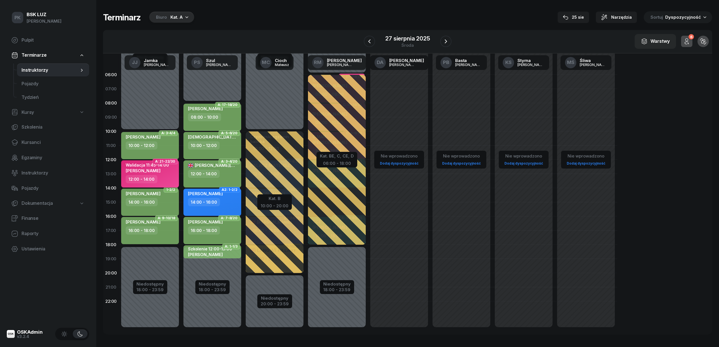
click at [169, 173] on div "Walidacja 11:45-14:00 STANISŁAW SZEWCZYK" at bounding box center [147, 168] width 43 height 12
select select "12"
select select "14"
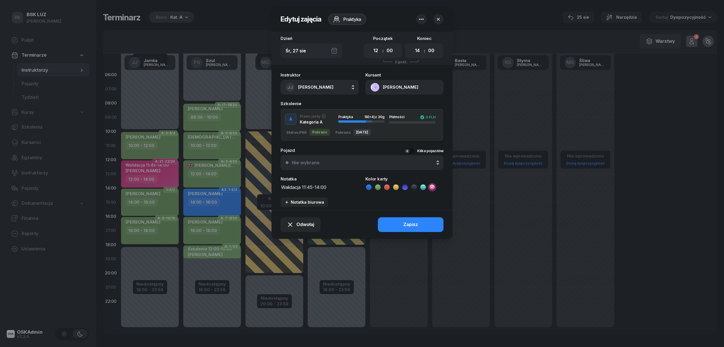
drag, startPoint x: 313, startPoint y: 186, endPoint x: 302, endPoint y: 186, distance: 10.5
click at [302, 186] on textarea "Walidacja 11:45-14:00" at bounding box center [320, 186] width 78 height 7
click at [330, 189] on textarea "Walidacja 12:00-14:00" at bounding box center [320, 186] width 78 height 7
type textarea "Walidacja 12:00-14:15"
click at [392, 222] on button "Zapisz" at bounding box center [411, 224] width 66 height 15
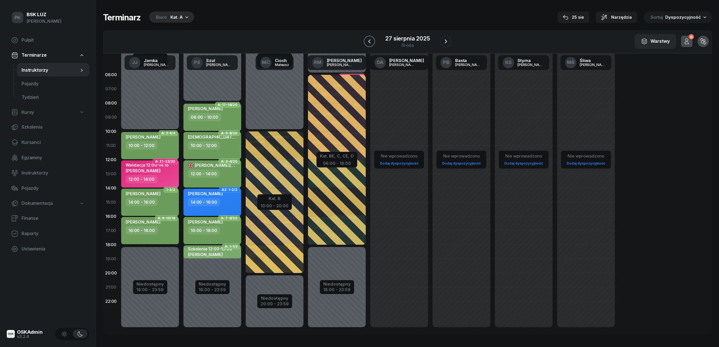
click at [372, 41] on icon "button" at bounding box center [369, 41] width 7 height 7
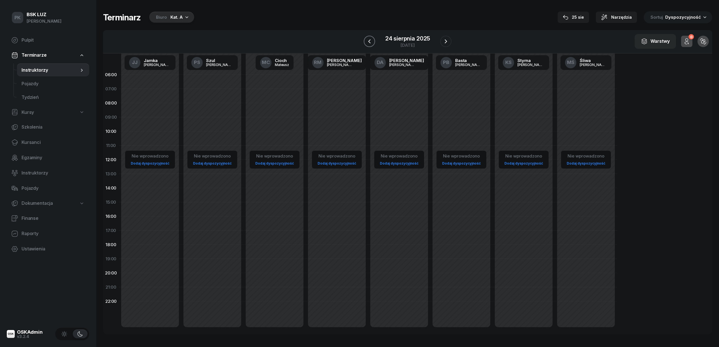
click at [372, 41] on icon "button" at bounding box center [369, 41] width 7 height 7
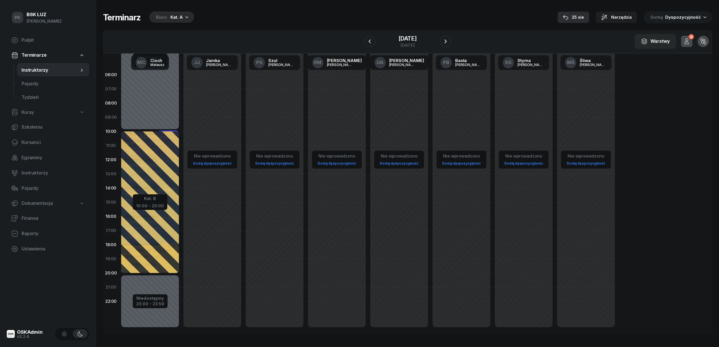
click at [576, 20] on div "25 sie" at bounding box center [573, 17] width 21 height 7
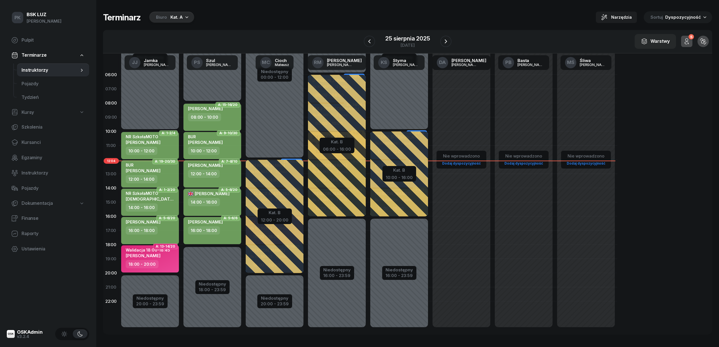
click at [165, 260] on div "18:00 - 20:00" at bounding box center [151, 264] width 50 height 8
select select "18"
select select "20"
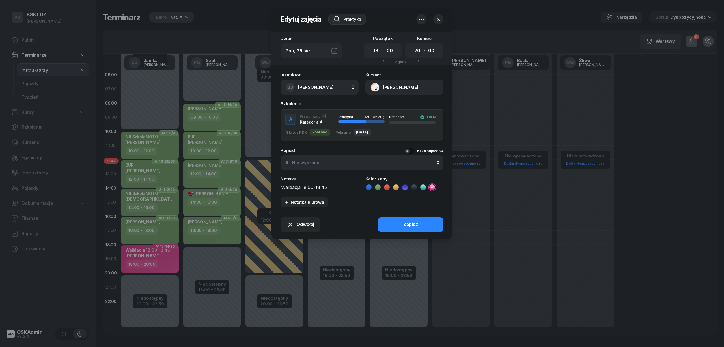
click at [165, 260] on div at bounding box center [362, 173] width 724 height 347
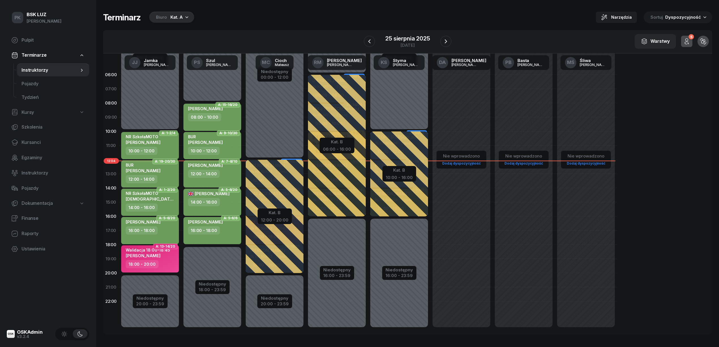
click at [165, 260] on div "18:00 - 20:00" at bounding box center [151, 264] width 50 height 8
select select "18"
select select "20"
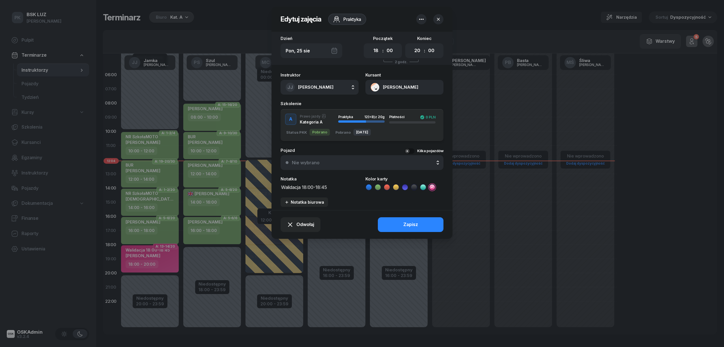
click at [441, 18] on icon "button" at bounding box center [439, 19] width 6 height 6
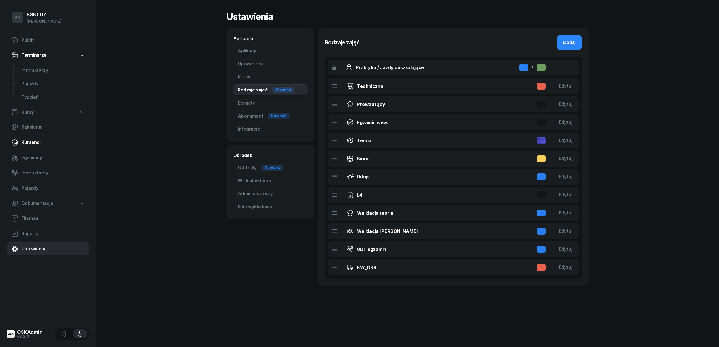
click at [33, 140] on span "Kursanci" at bounding box center [53, 142] width 63 height 7
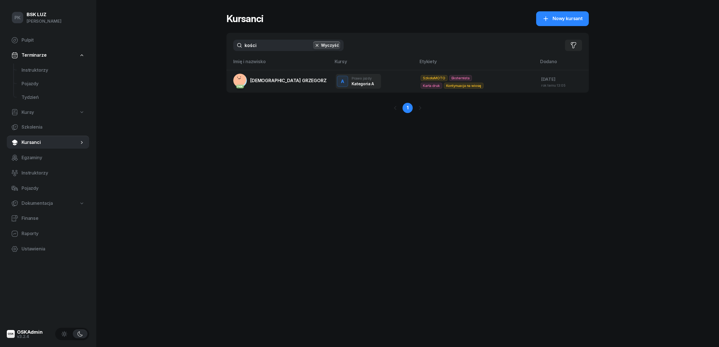
drag, startPoint x: 291, startPoint y: 47, endPoint x: 172, endPoint y: 50, distance: 119.4
click at [170, 46] on div "PK BSK [PERSON_NAME] Pulpit Terminarze Instruktorzy Pojazdy Tydzień Kursy Szkol…" at bounding box center [359, 173] width 719 height 347
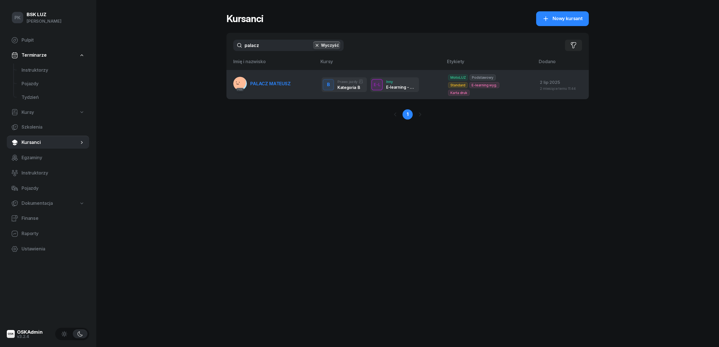
type input "palacz"
click at [250, 81] on span "PALACZ MATEUSZ" at bounding box center [270, 84] width 40 height 6
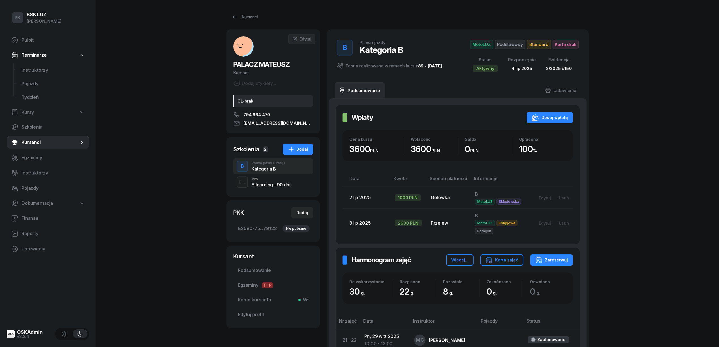
drag, startPoint x: 298, startPoint y: 134, endPoint x: 294, endPoint y: 133, distance: 4.1
click at [35, 139] on span "Kursanci" at bounding box center [50, 142] width 57 height 7
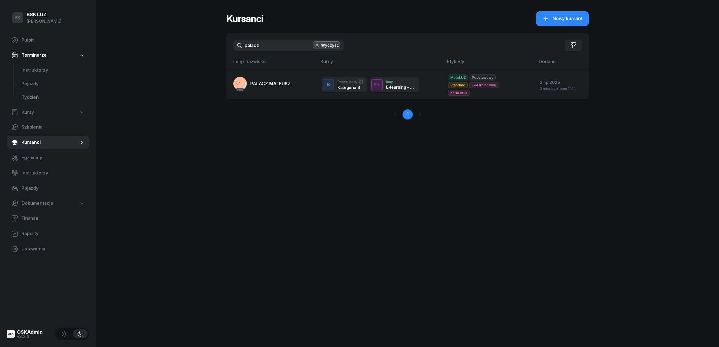
drag, startPoint x: 240, startPoint y: 49, endPoint x: 235, endPoint y: 50, distance: 5.8
click at [235, 50] on input "palacz" at bounding box center [288, 45] width 110 height 11
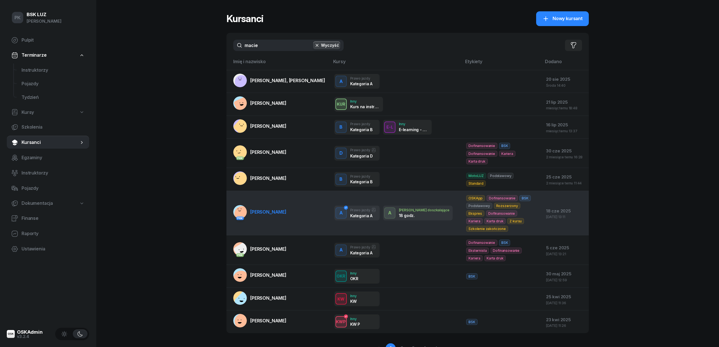
type input "macie"
click at [283, 218] on link "PKK [PERSON_NAME]" at bounding box center [259, 212] width 53 height 14
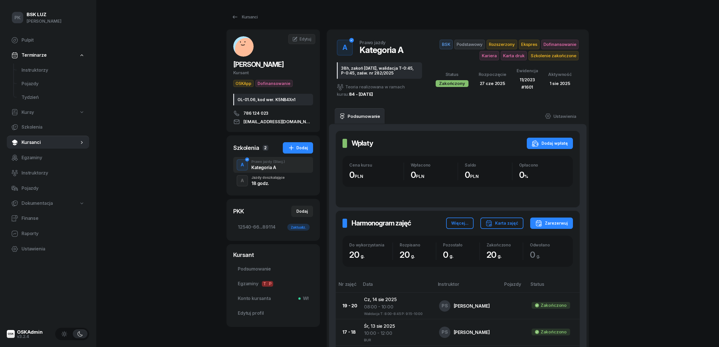
click at [282, 177] on div "Jazdy doszkalające" at bounding box center [267, 177] width 33 height 3
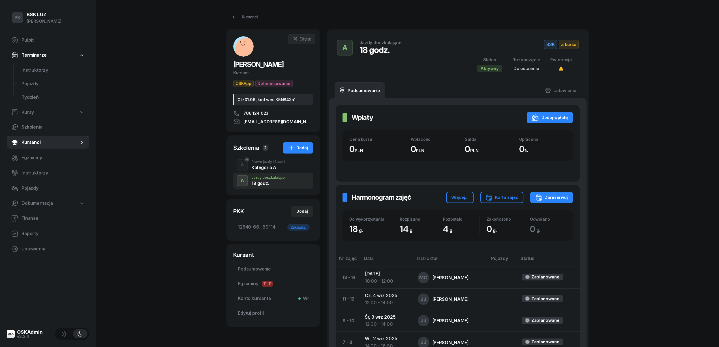
click at [289, 164] on div "A Prawo jazdy (Stacj.) Kategoria A" at bounding box center [273, 165] width 80 height 16
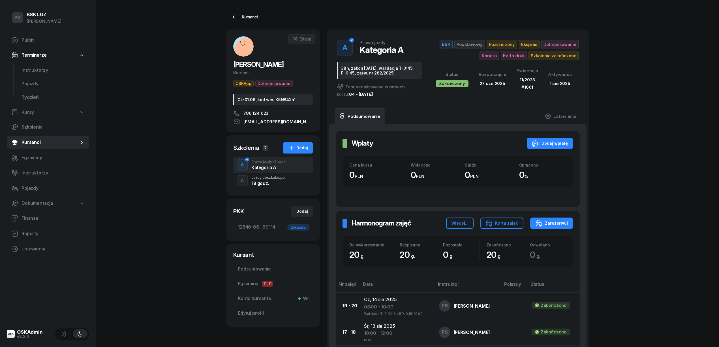
click at [245, 15] on div "Kursanci" at bounding box center [244, 17] width 26 height 7
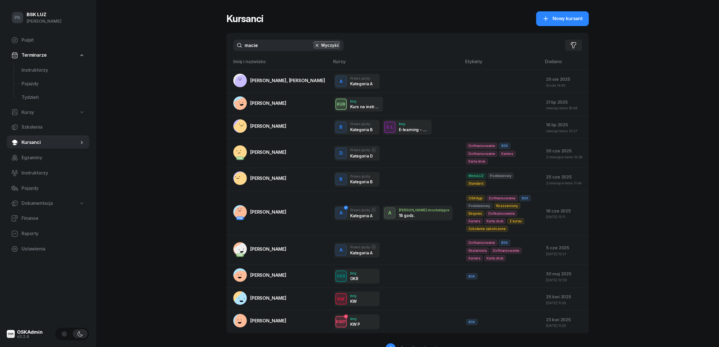
click at [210, 45] on div "PK BSK [PERSON_NAME] Pulpit Terminarze Instruktorzy Pojazdy Tydzień Kursy Szkol…" at bounding box center [359, 187] width 719 height 375
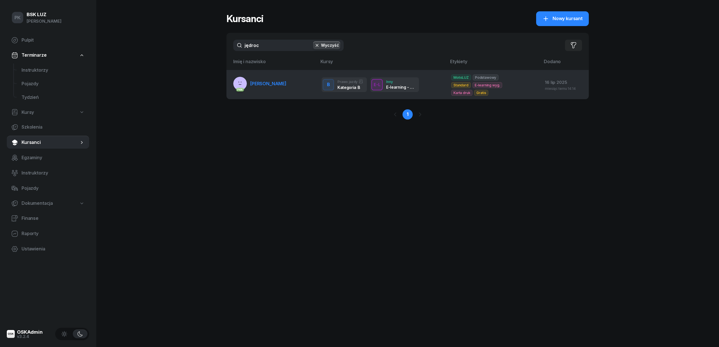
type input "jędroc"
click at [261, 81] on span "[PERSON_NAME]" at bounding box center [268, 84] width 36 height 6
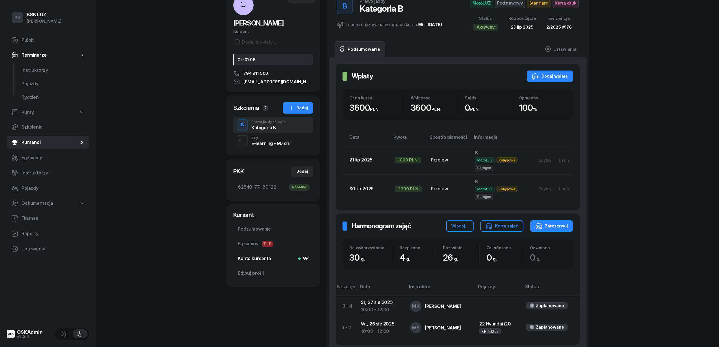
scroll to position [105, 0]
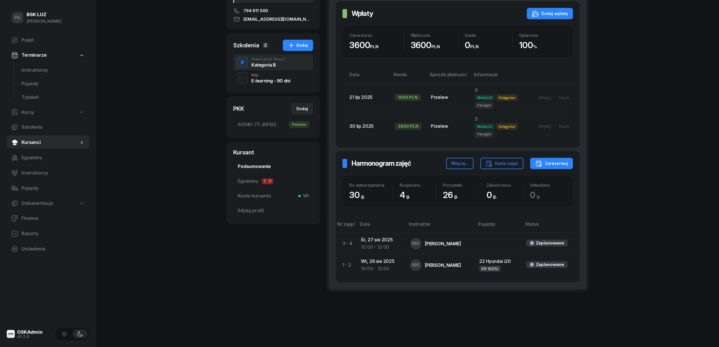
click at [267, 164] on span "Podsumowanie" at bounding box center [273, 166] width 71 height 7
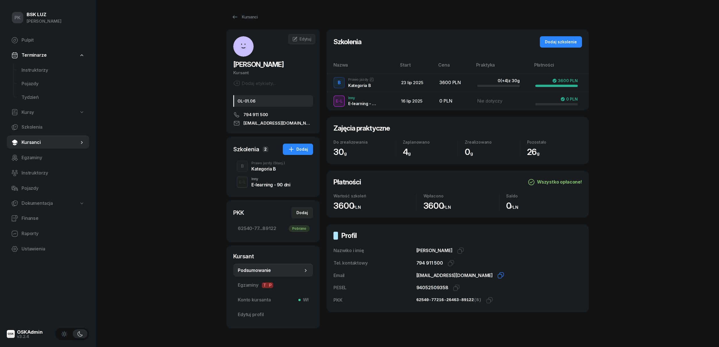
click at [497, 274] on icon "button" at bounding box center [500, 275] width 7 height 7
drag, startPoint x: 265, startPoint y: 161, endPoint x: 271, endPoint y: 170, distance: 10.6
click at [271, 168] on div "Prawo jazdy (Stacj.) Kategoria B" at bounding box center [268, 166] width 34 height 10
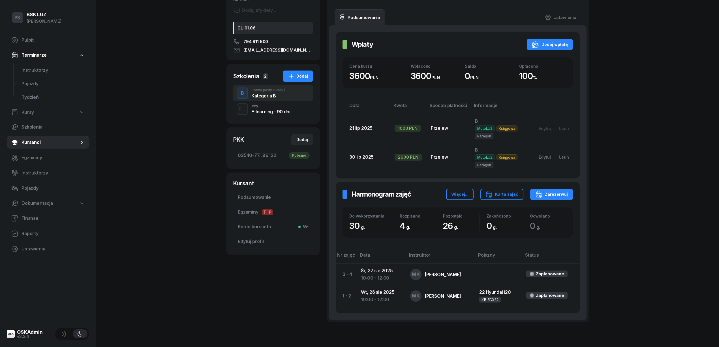
scroll to position [105, 0]
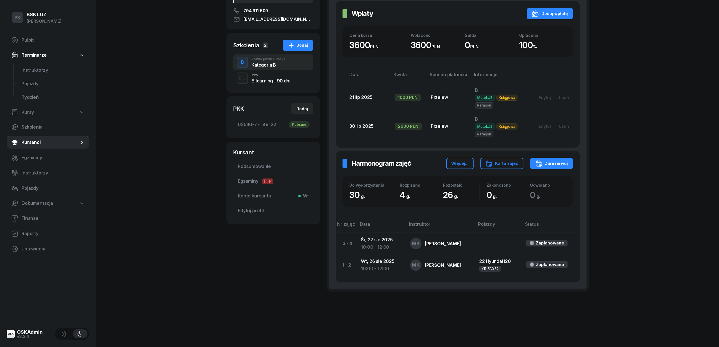
click at [205, 125] on div "PK BSK [PERSON_NAME] Pulpit Terminarze Instruktorzy Pojazdy Tydzień Kursy Szkol…" at bounding box center [359, 121] width 719 height 450
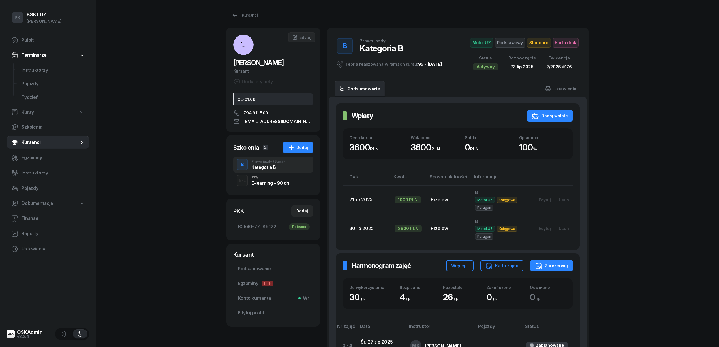
scroll to position [0, 0]
